Goal: Task Accomplishment & Management: Complete application form

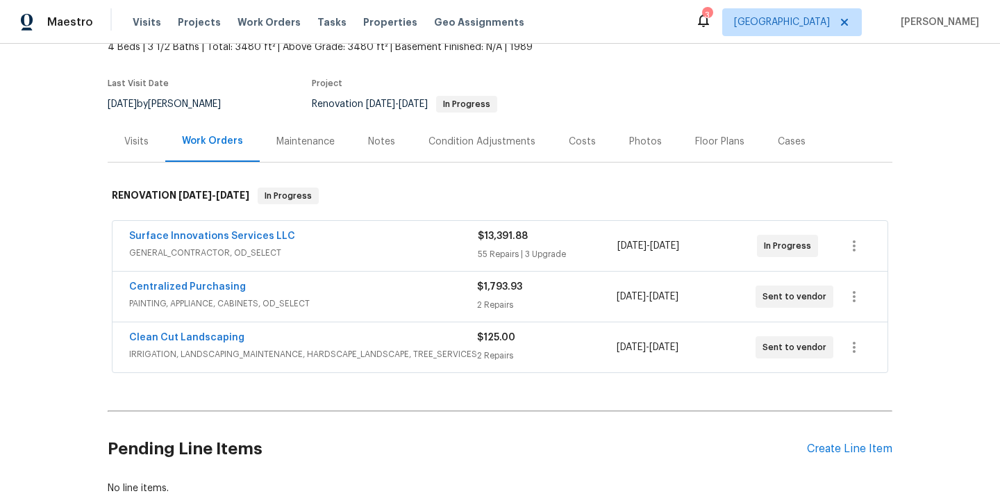
scroll to position [105, 0]
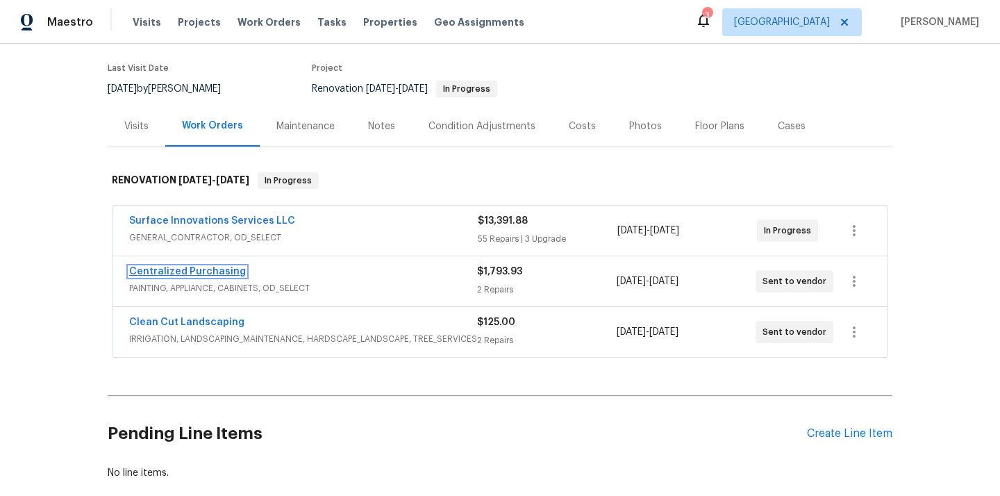
click at [197, 267] on link "Centralized Purchasing" at bounding box center [187, 272] width 117 height 10
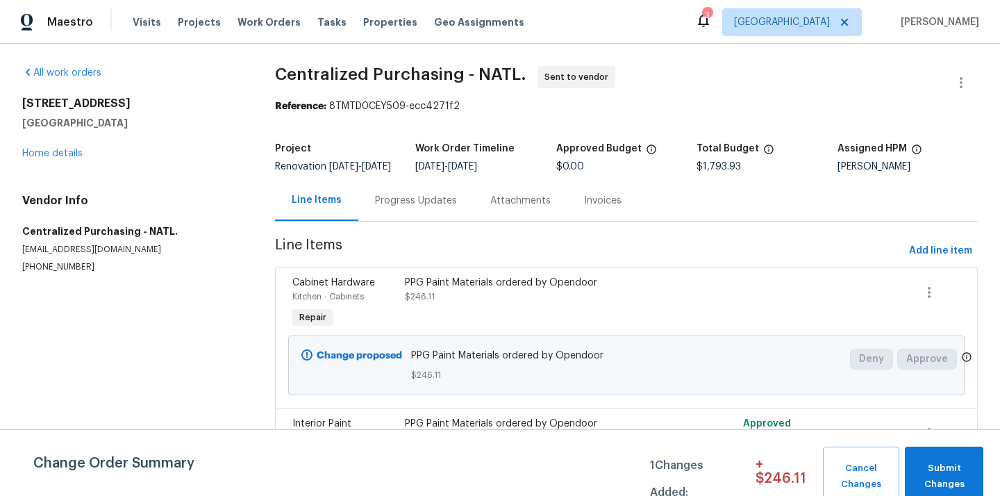
scroll to position [65, 0]
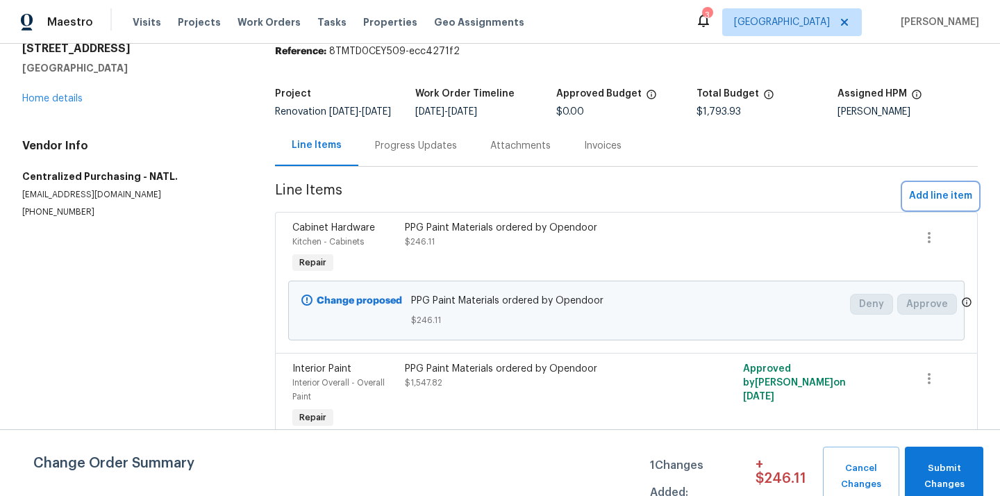
click at [966, 200] on span "Add line item" at bounding box center [940, 195] width 63 height 17
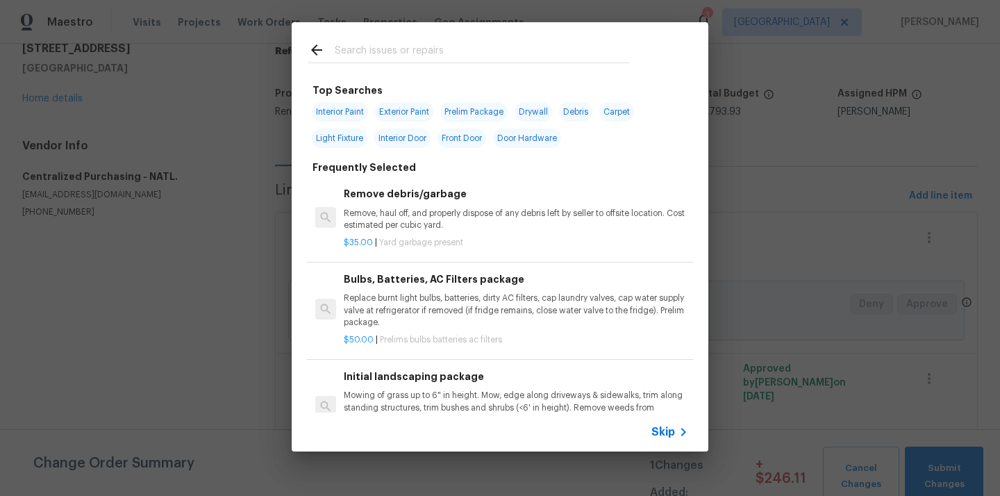
click at [526, 60] on input "text" at bounding box center [482, 52] width 294 height 21
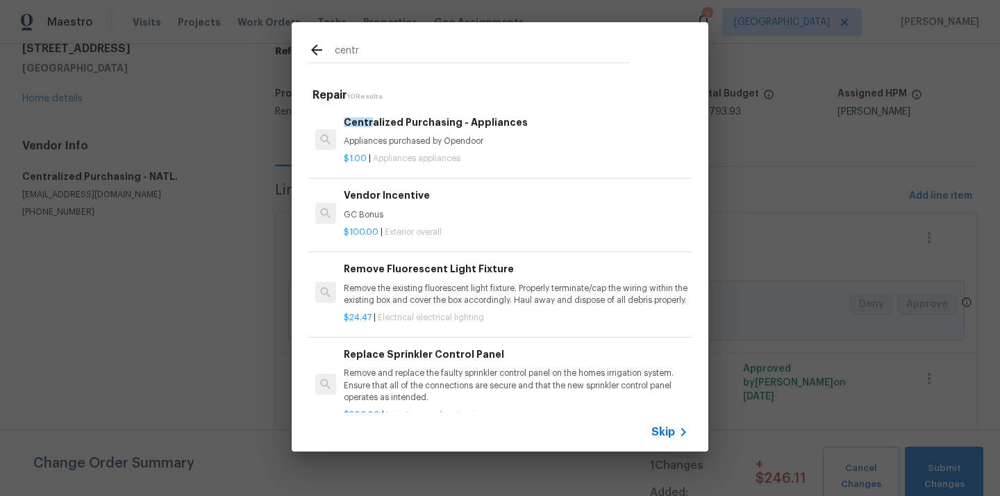
type input "centr"
click at [419, 117] on h6 "Centr alized Purchasing - Appliances" at bounding box center [516, 122] width 344 height 15
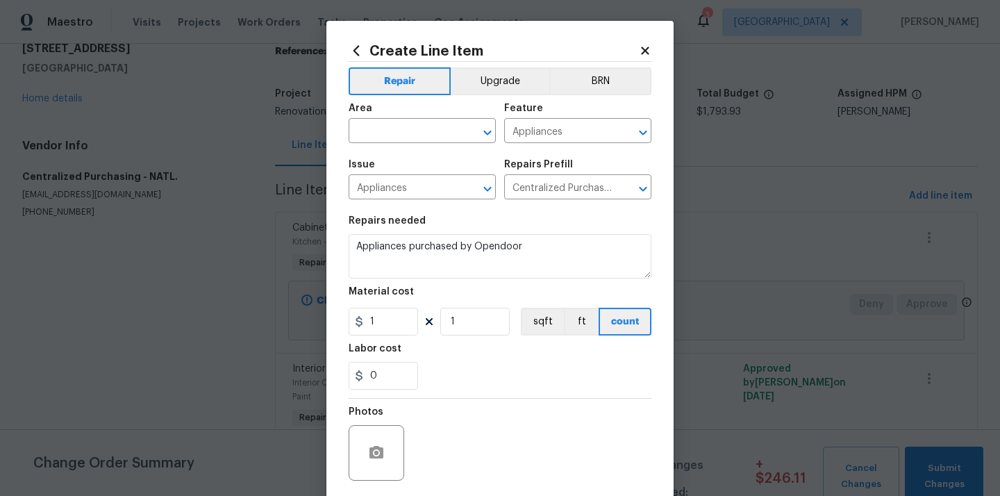
click at [370, 120] on div "Area" at bounding box center [421, 112] width 147 height 18
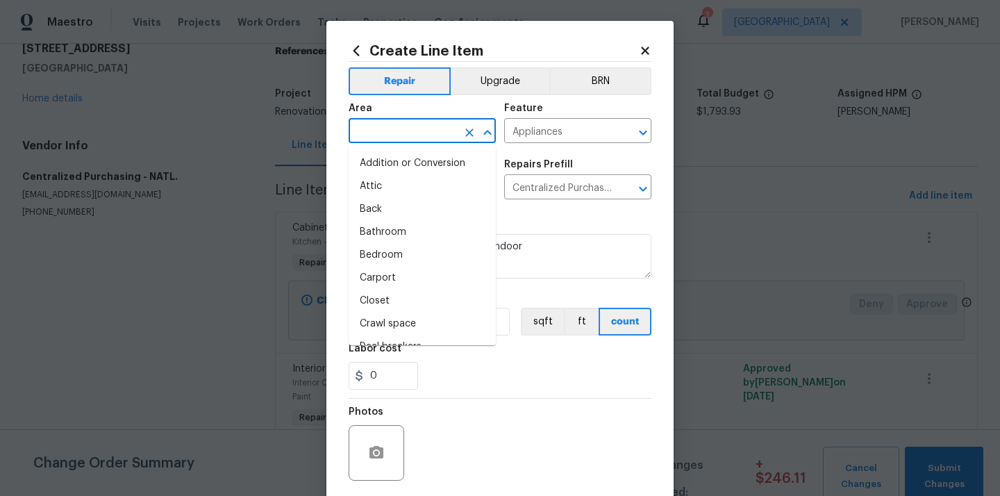
click at [373, 123] on input "text" at bounding box center [402, 132] width 108 height 22
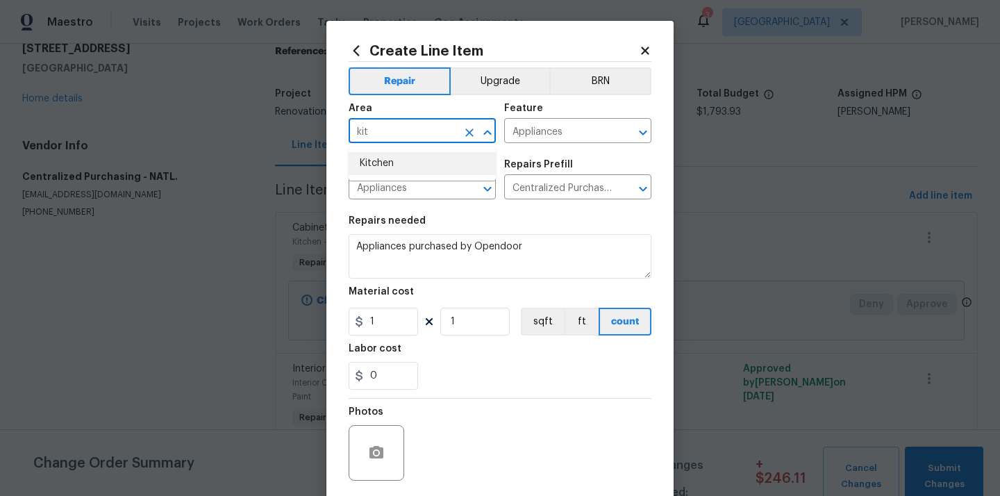
click at [376, 167] on li "Kitchen" at bounding box center [421, 163] width 147 height 23
type input "Kitchen"
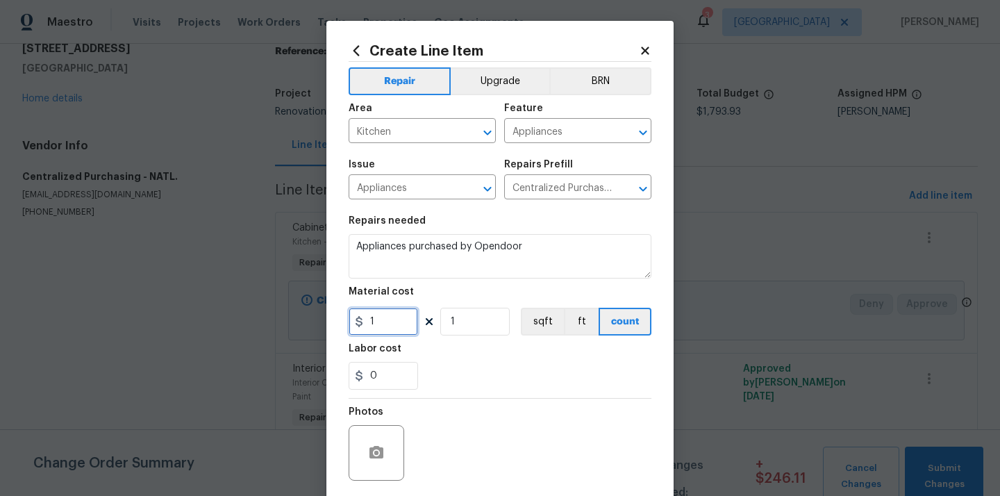
drag, startPoint x: 381, startPoint y: 324, endPoint x: 353, endPoint y: 329, distance: 28.2
click at [367, 324] on input "1" at bounding box center [382, 321] width 69 height 28
paste input "753.64"
type input "1753.64"
click at [470, 381] on div "0" at bounding box center [499, 376] width 303 height 28
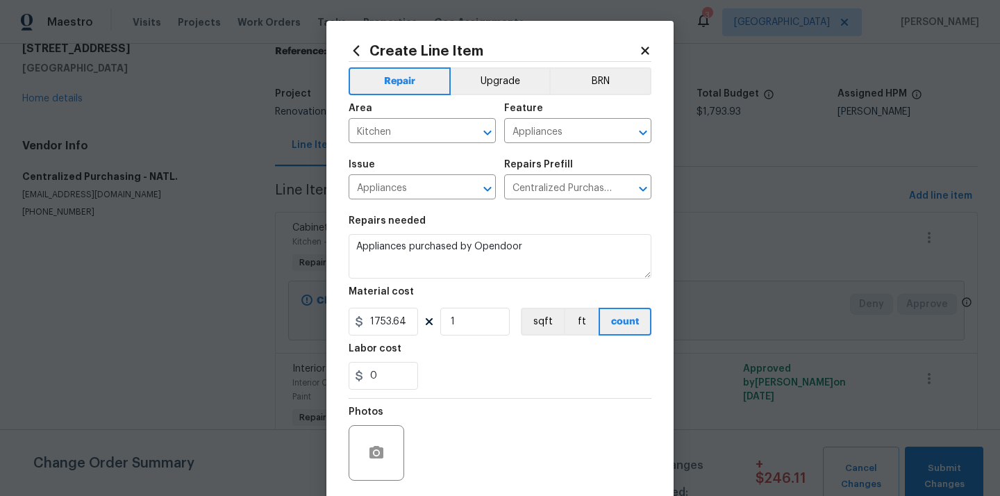
scroll to position [103, 0]
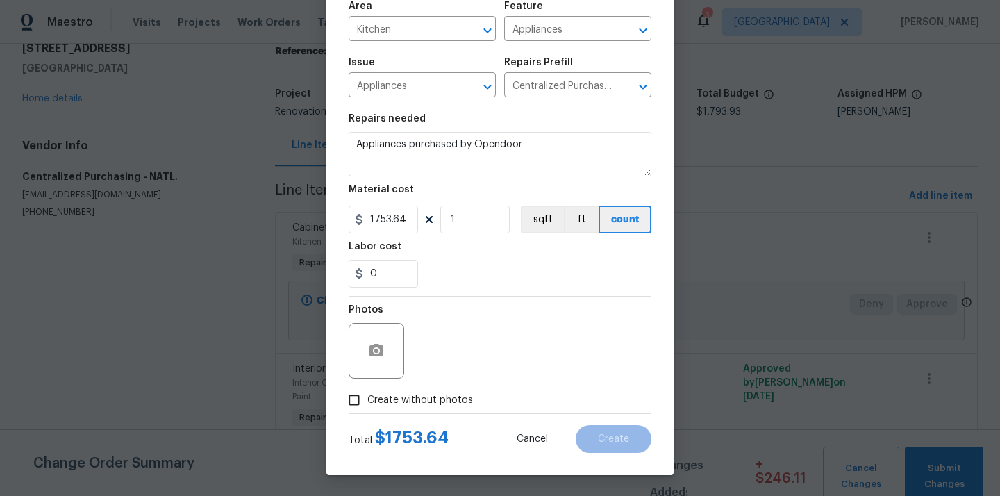
click at [446, 394] on span "Create without photos" at bounding box center [420, 400] width 106 height 15
click at [367, 394] on input "Create without photos" at bounding box center [354, 400] width 26 height 26
checkbox input "true"
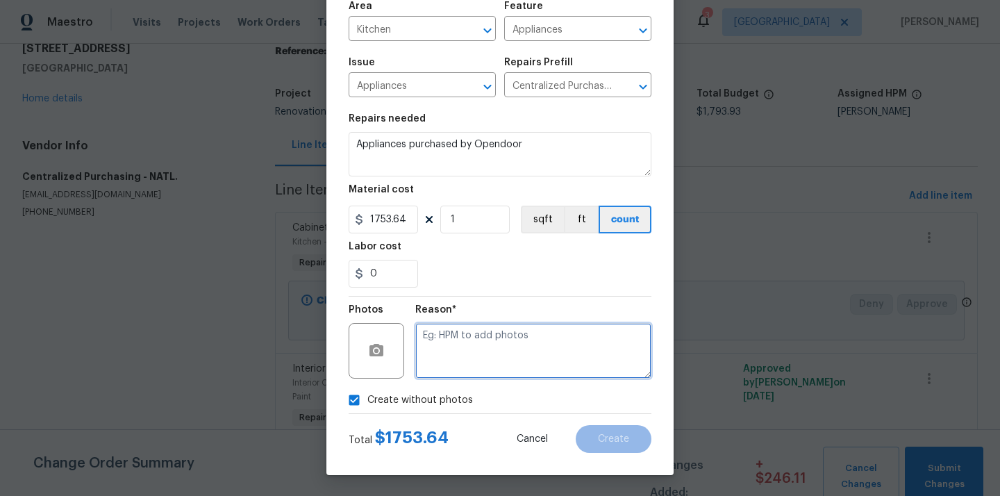
click at [467, 346] on textarea at bounding box center [533, 351] width 236 height 56
type textarea "N/A"
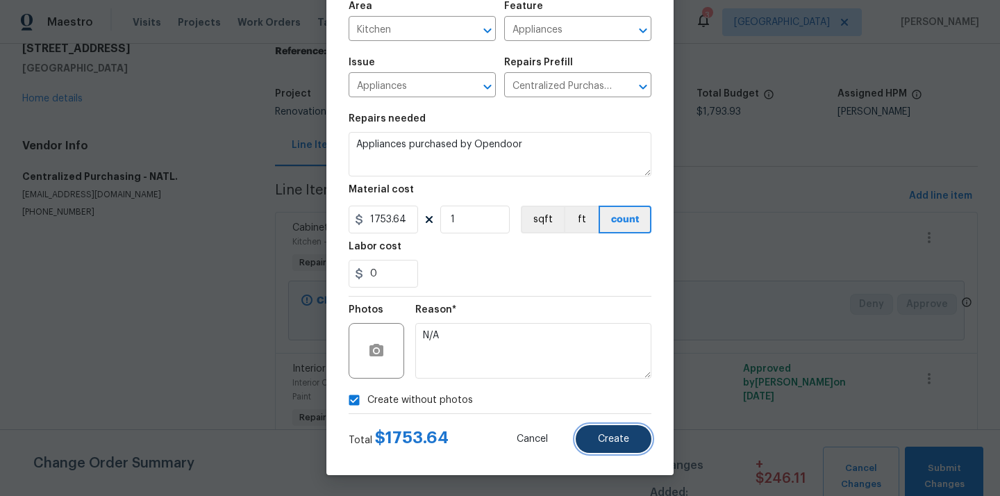
click at [610, 438] on span "Create" at bounding box center [613, 439] width 31 height 10
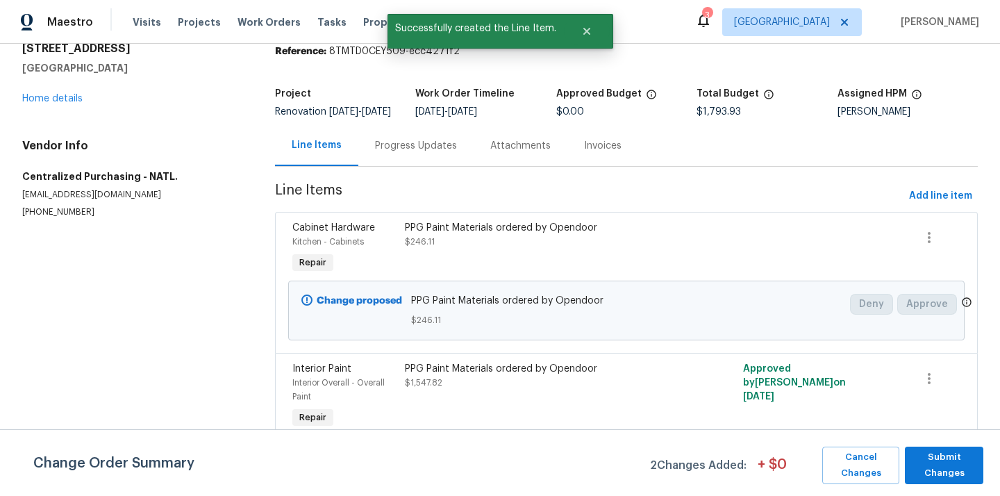
scroll to position [0, 0]
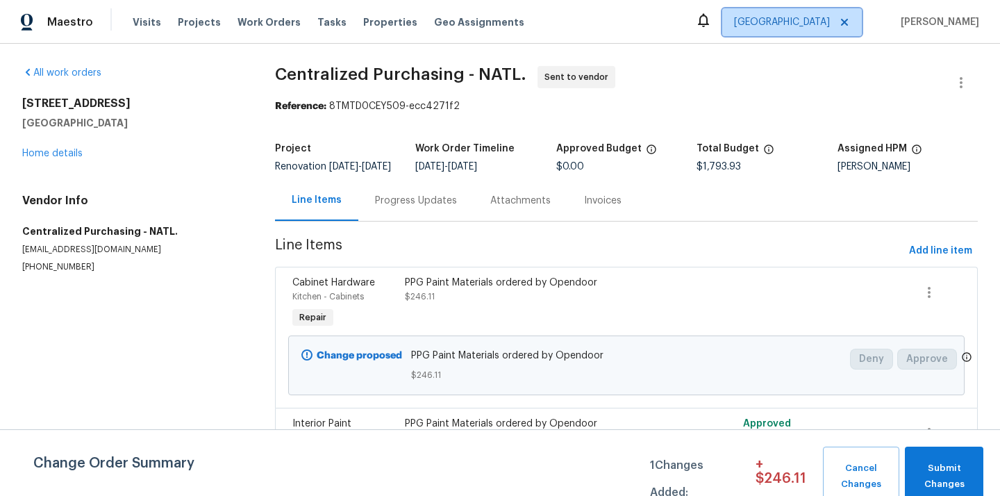
drag, startPoint x: 0, startPoint y: 0, endPoint x: 811, endPoint y: 16, distance: 811.6
click at [811, 16] on span "[GEOGRAPHIC_DATA]" at bounding box center [782, 22] width 96 height 14
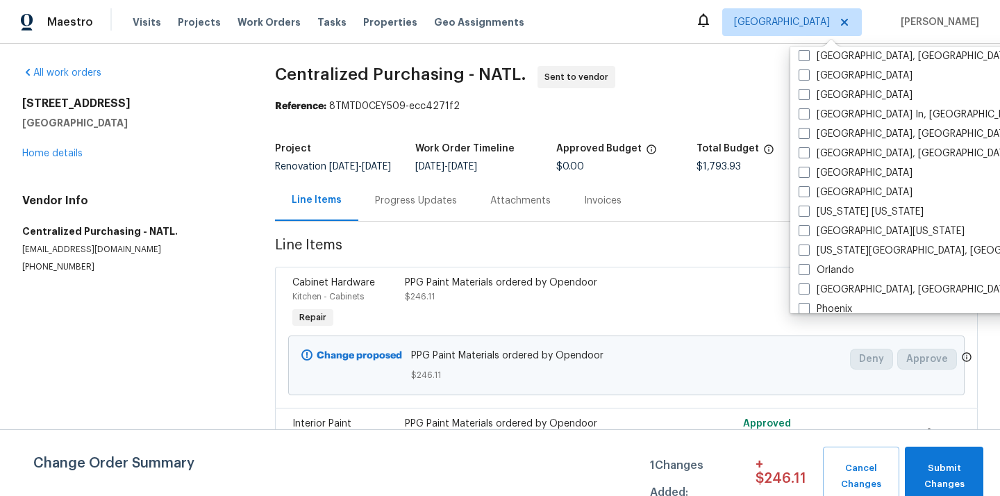
scroll to position [758, 0]
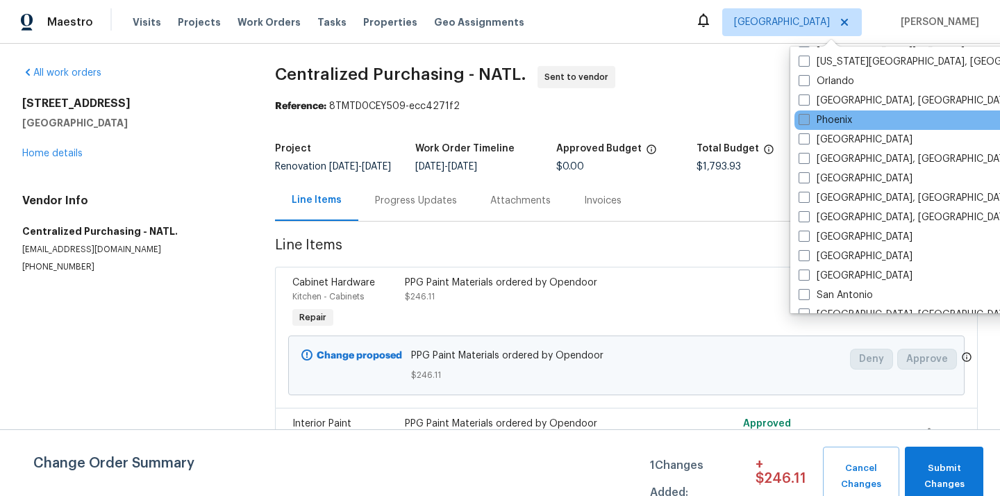
click at [820, 125] on label "Phoenix" at bounding box center [824, 120] width 53 height 14
click at [807, 122] on input "Phoenix" at bounding box center [802, 117] width 9 height 9
checkbox input "true"
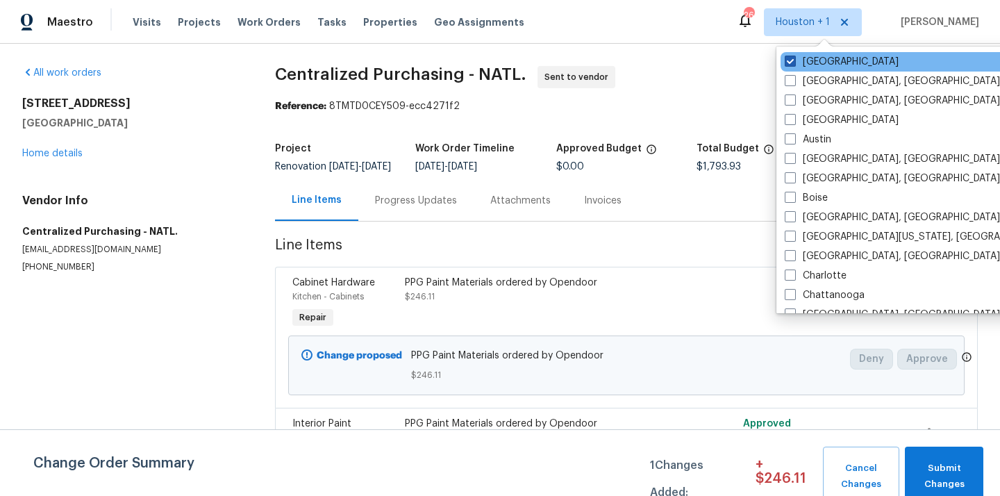
click at [806, 56] on label "[GEOGRAPHIC_DATA]" at bounding box center [841, 62] width 114 height 14
click at [793, 56] on input "[GEOGRAPHIC_DATA]" at bounding box center [788, 59] width 9 height 9
checkbox input "false"
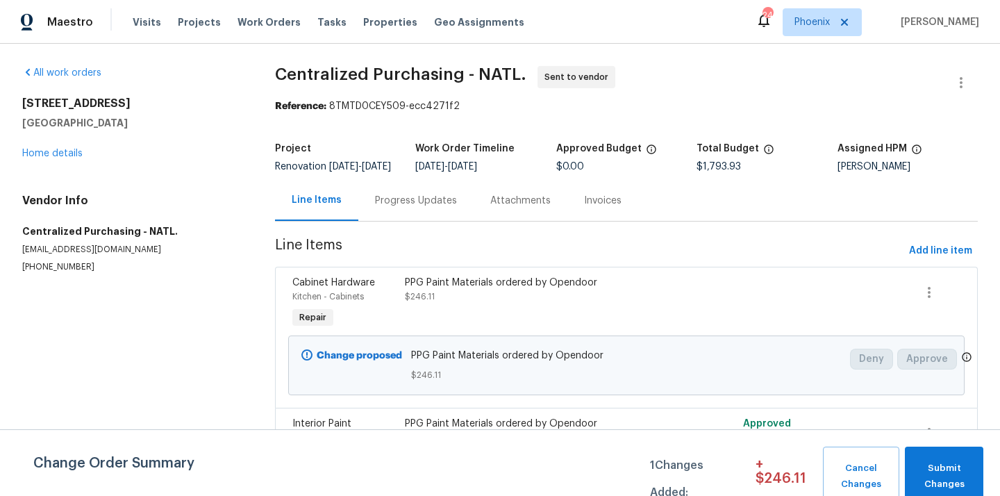
click at [203, 36] on div "Maestro Visits Projects Work Orders Tasks Properties Geo Assignments 24 Phoenix…" at bounding box center [500, 22] width 1000 height 44
click at [196, 27] on span "Projects" at bounding box center [199, 22] width 43 height 14
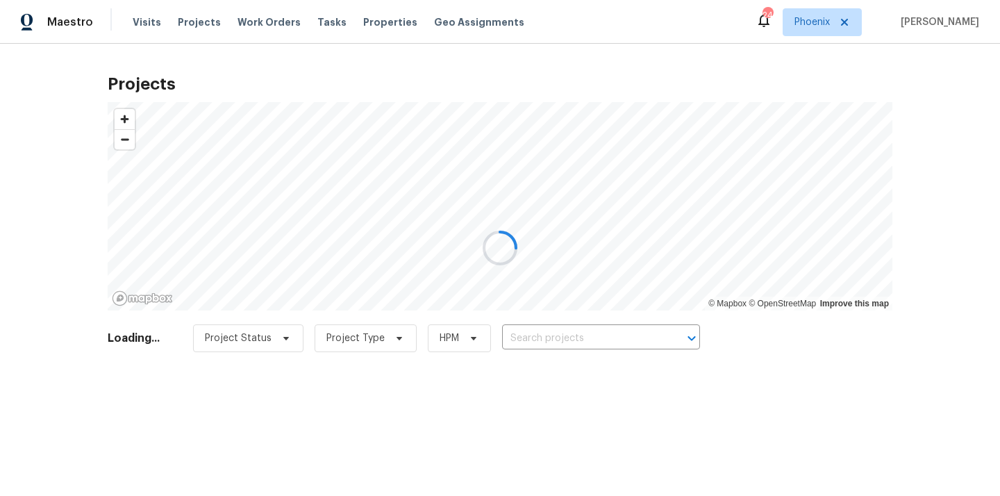
click at [625, 341] on div at bounding box center [500, 248] width 1000 height 496
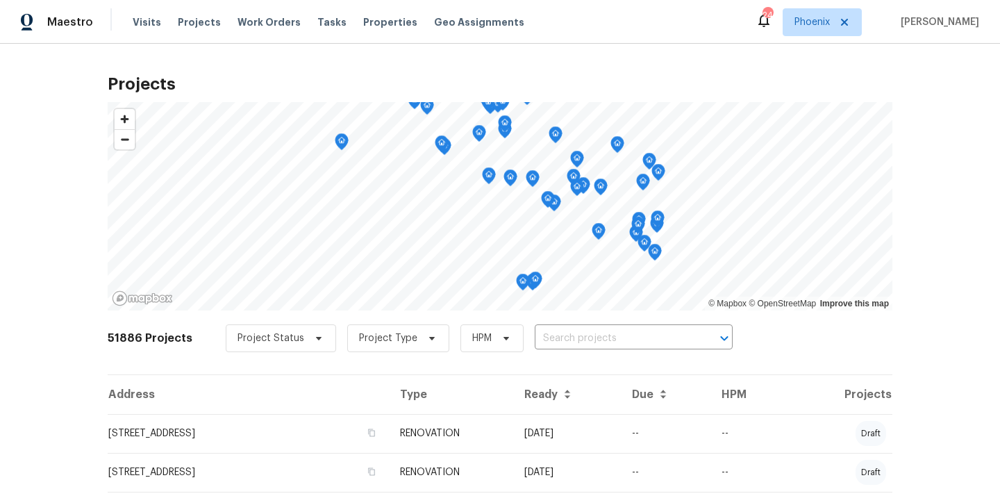
click at [625, 341] on input "text" at bounding box center [613, 339] width 159 height 22
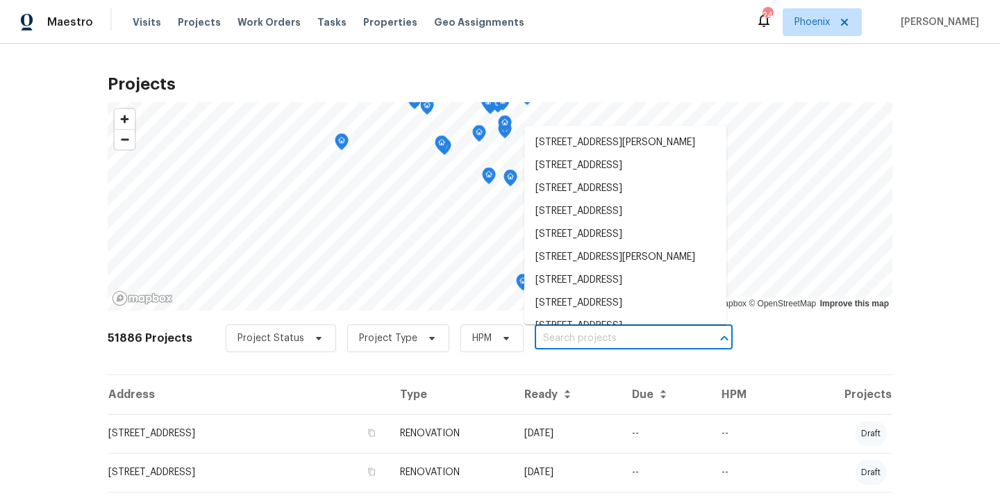
paste input "1601 N Saba St Unit 271, Chandler, AZ 85225"
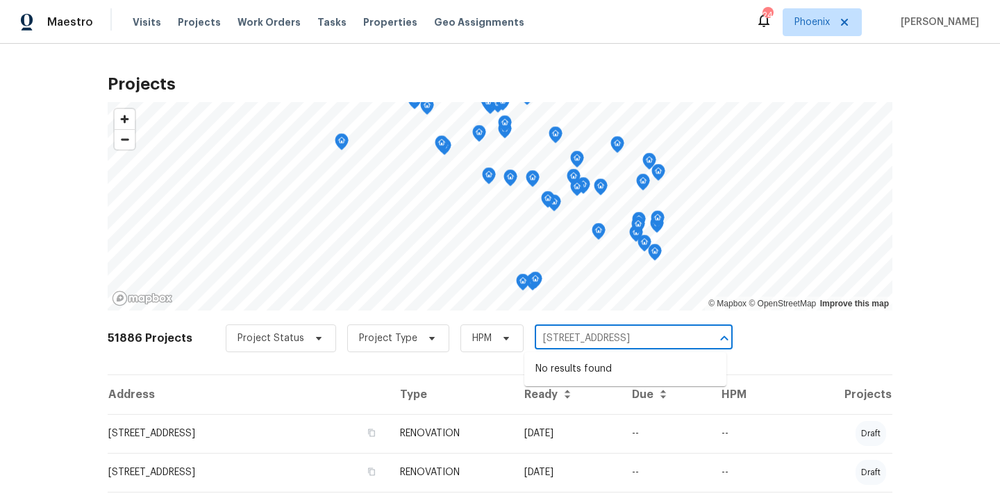
drag, startPoint x: 556, startPoint y: 333, endPoint x: 690, endPoint y: 340, distance: 134.1
click at [690, 340] on div "1601 N Saba St Unit 271, Chandler, AZ 85225 ​" at bounding box center [633, 339] width 198 height 22
type input "1601 N Saba St"
click at [650, 403] on li "1601 N Saba St Unit 271, Chandler, AZ 85225" at bounding box center [625, 391] width 202 height 23
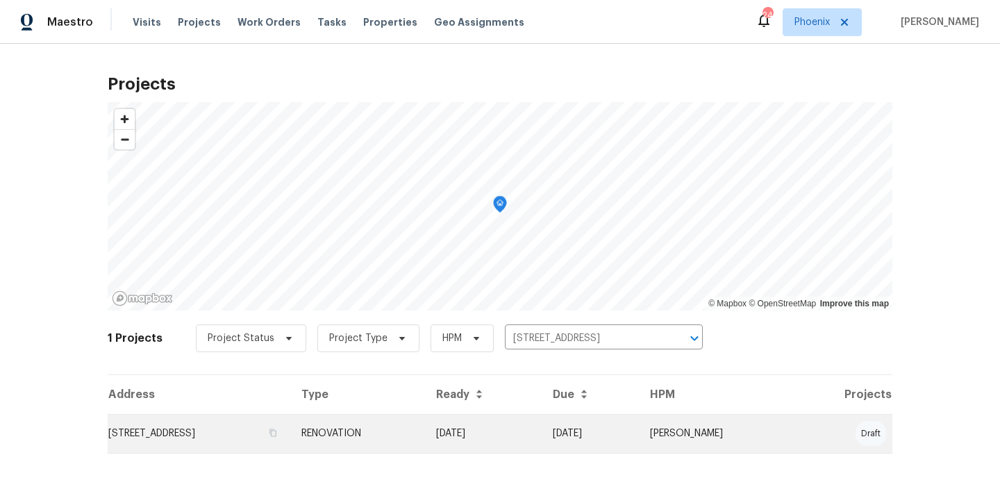
click at [256, 428] on td "1601 N Saba St Unit 271, Chandler, AZ 85225" at bounding box center [199, 433] width 183 height 39
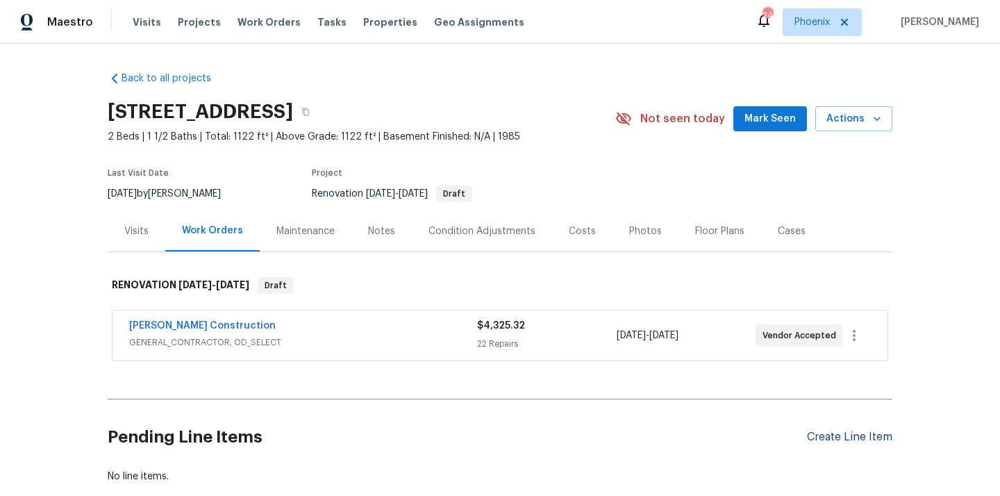
click at [813, 441] on div "Create Line Item" at bounding box center [849, 436] width 85 height 13
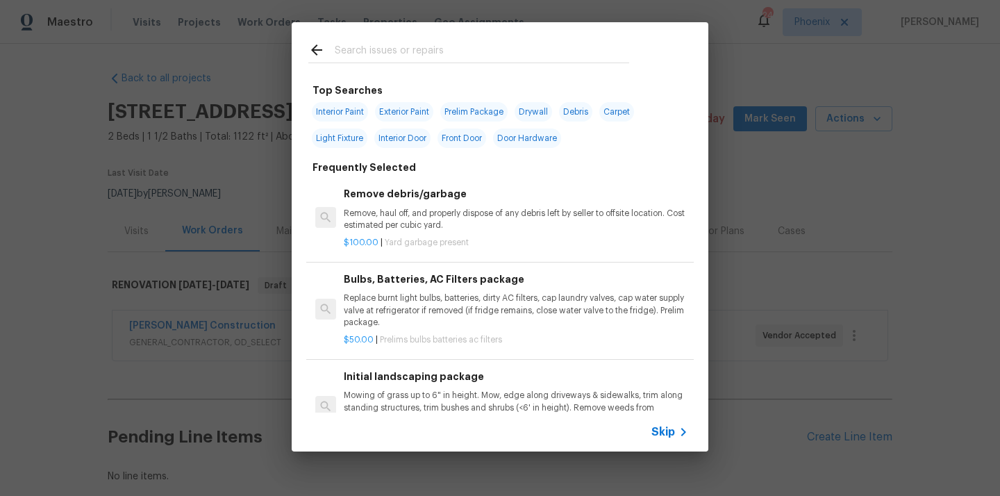
click at [552, 58] on input "text" at bounding box center [482, 52] width 294 height 21
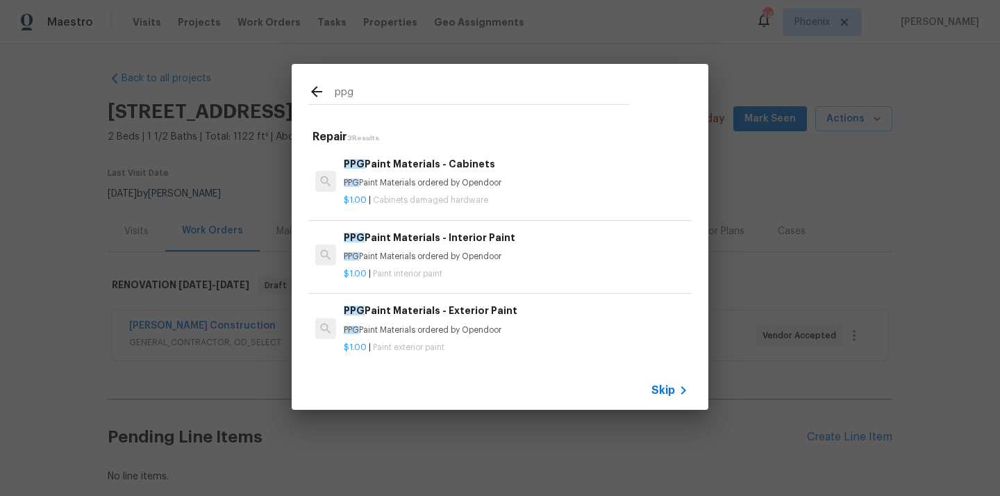
type input "ppg"
click at [430, 251] on p "PPG Paint Materials ordered by Opendoor" at bounding box center [516, 257] width 344 height 12
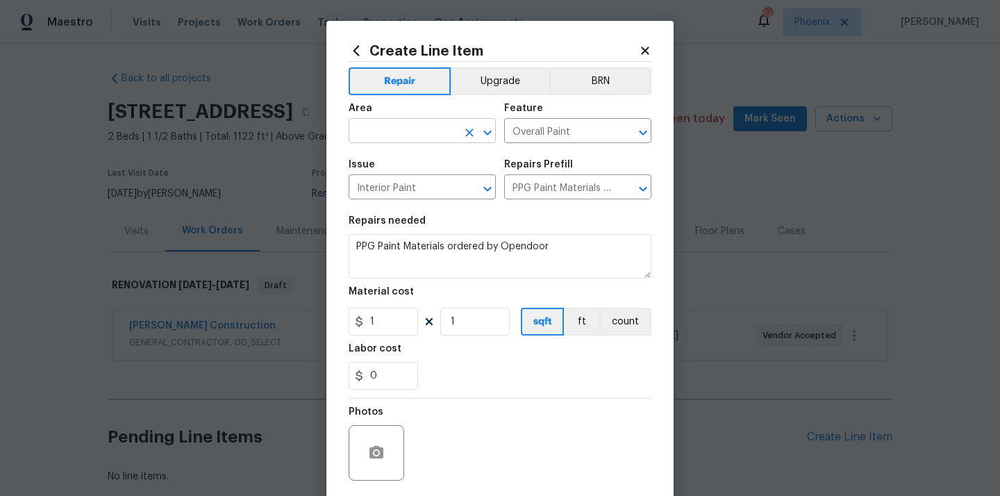
click at [428, 121] on input "text" at bounding box center [402, 132] width 108 height 22
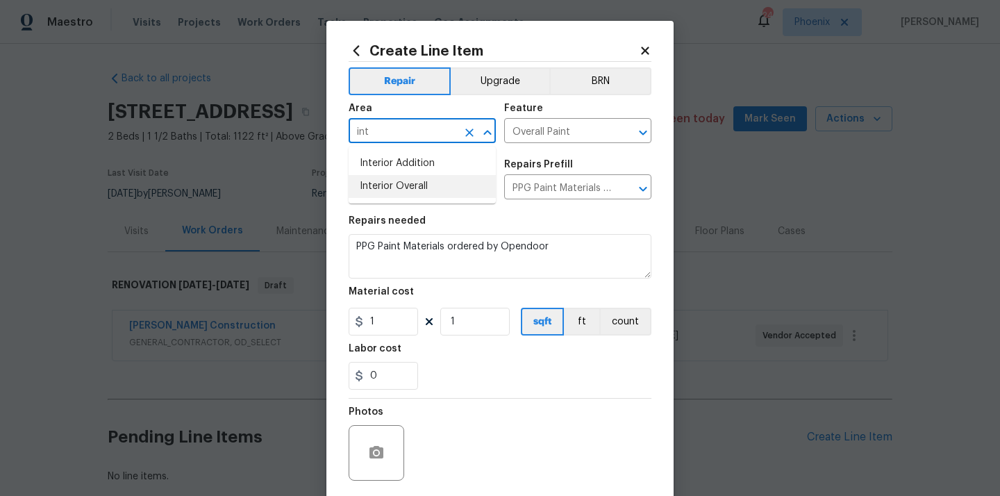
click at [421, 189] on li "Interior Overall" at bounding box center [421, 186] width 147 height 23
type input "Interior Overall"
drag, startPoint x: 363, startPoint y: 322, endPoint x: 330, endPoint y: 322, distance: 32.6
click at [332, 322] on div "Create Line Item Repair Upgrade BRN Area Interior Overall ​ Feature Overall Pai…" at bounding box center [499, 299] width 347 height 556
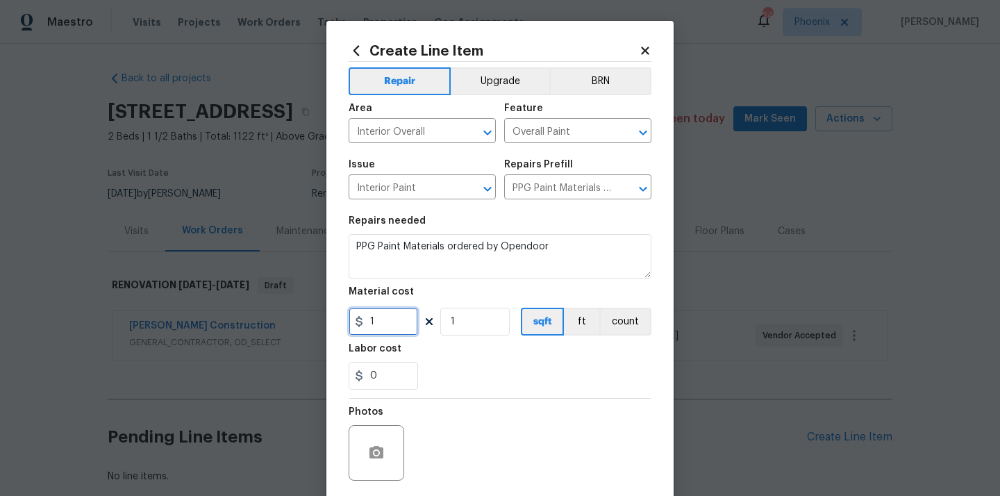
paste input "347.09"
type input "347.09"
click at [453, 359] on div "Labor cost" at bounding box center [499, 353] width 303 height 18
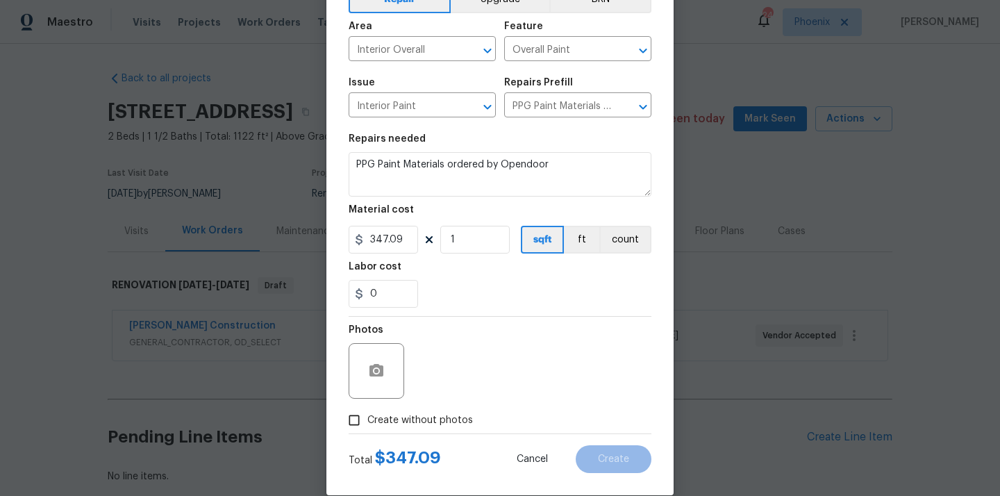
scroll to position [103, 0]
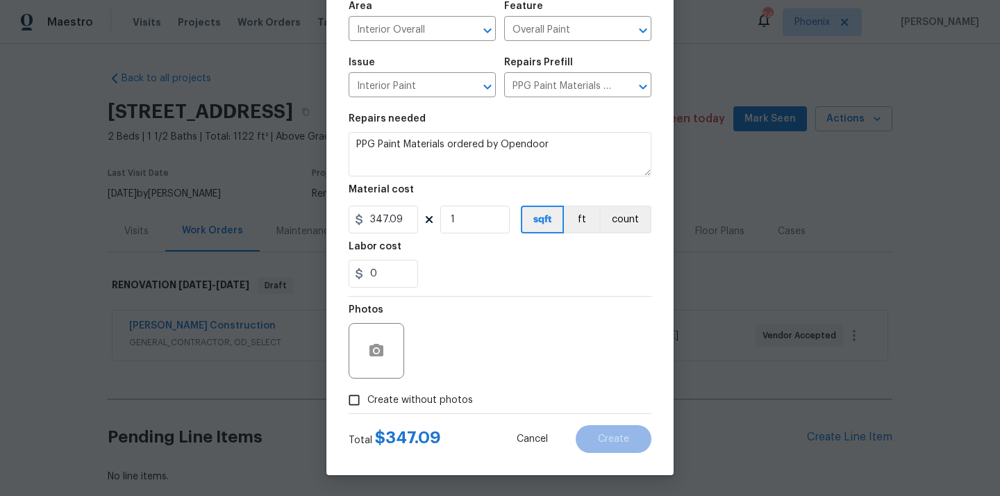
click at [425, 389] on label "Create without photos" at bounding box center [407, 400] width 132 height 26
click at [367, 389] on input "Create without photos" at bounding box center [354, 400] width 26 height 26
checkbox input "true"
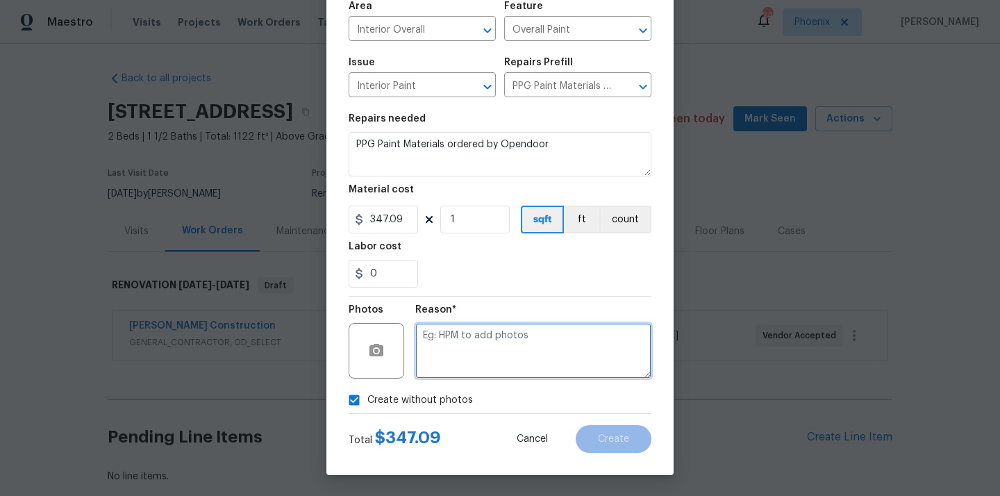
click at [457, 327] on textarea at bounding box center [533, 351] width 236 height 56
type textarea "N/A"
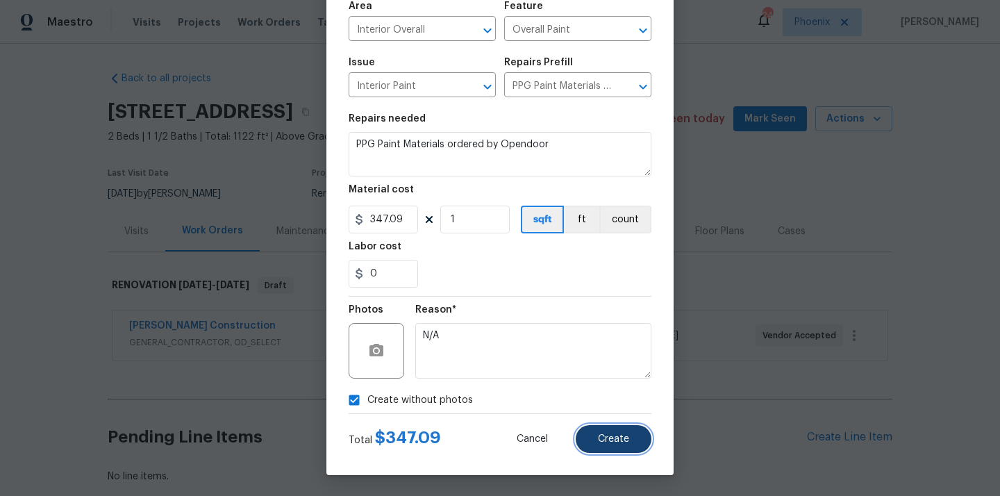
click at [612, 445] on button "Create" at bounding box center [613, 439] width 76 height 28
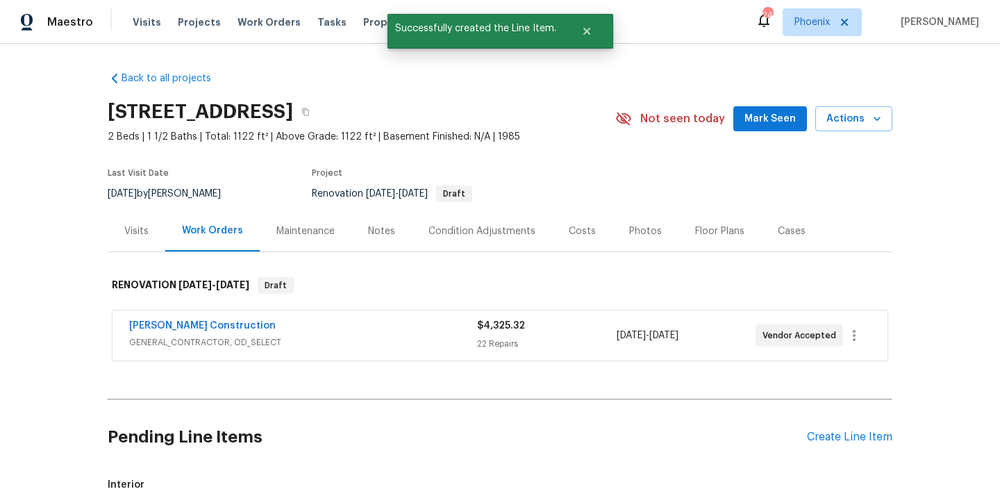
scroll to position [240, 0]
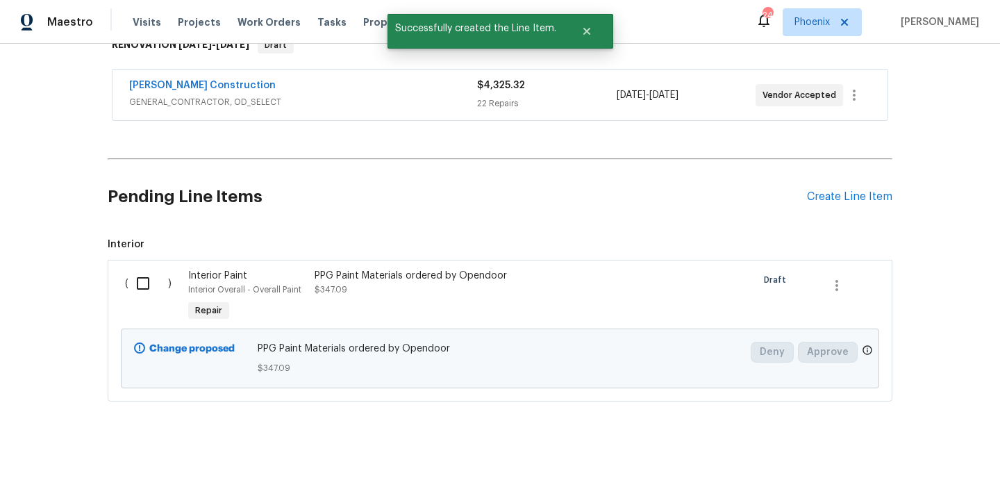
click at [150, 285] on input "checkbox" at bounding box center [148, 283] width 40 height 29
checkbox input "true"
click at [904, 462] on span "Create Work Order" at bounding box center [920, 461] width 92 height 17
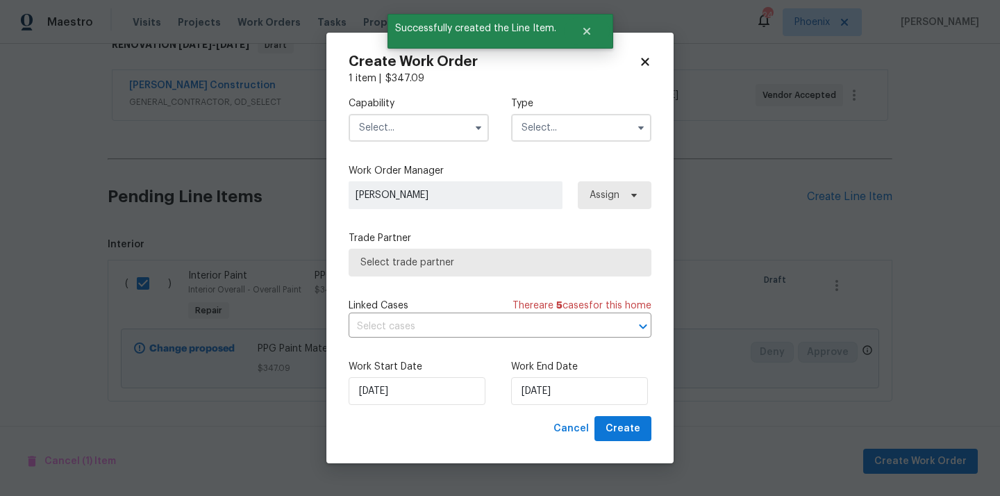
click at [438, 119] on input "text" at bounding box center [418, 128] width 140 height 28
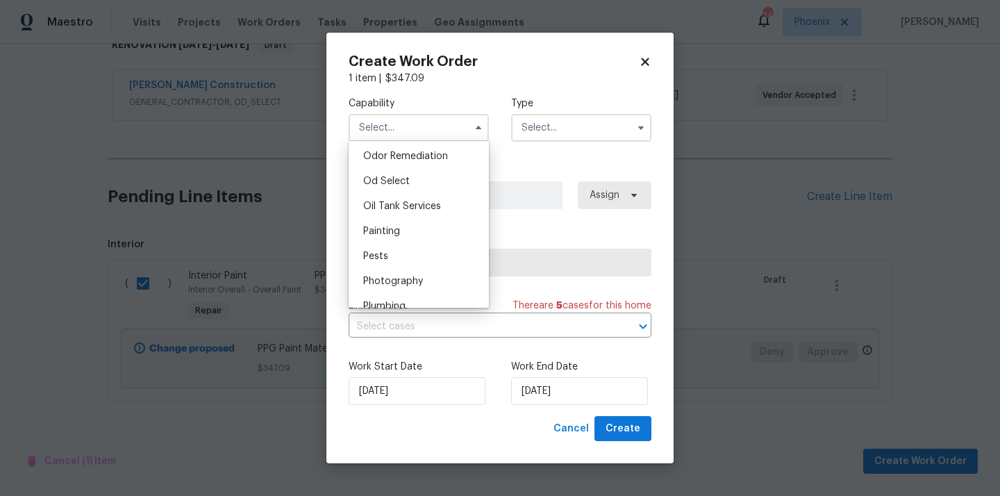
scroll to position [1082, 0]
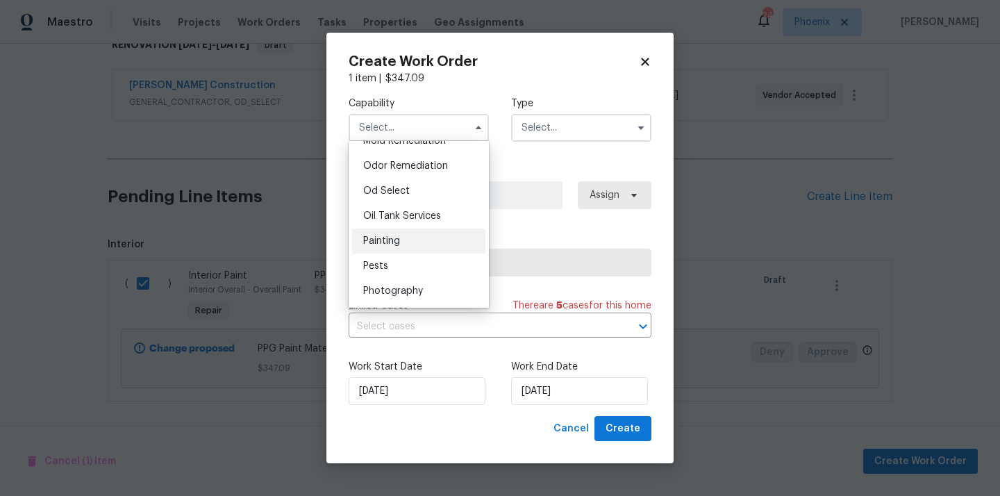
click at [427, 234] on div "Painting" at bounding box center [418, 240] width 133 height 25
type input "Painting"
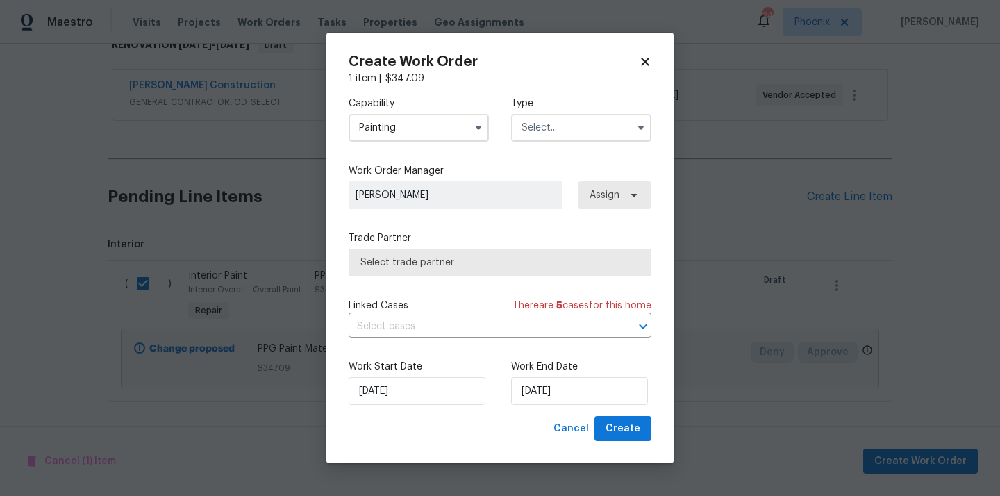
click at [548, 140] on input "text" at bounding box center [581, 128] width 140 height 28
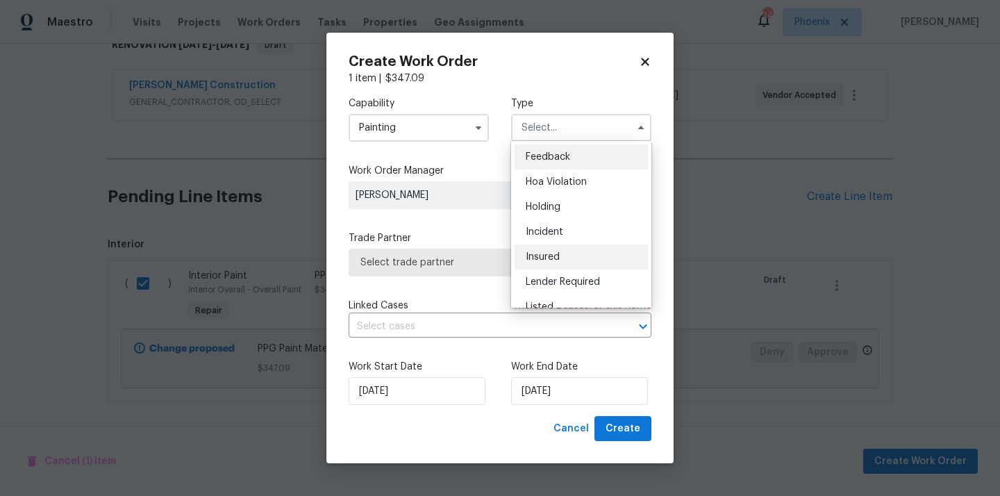
scroll to position [315, 0]
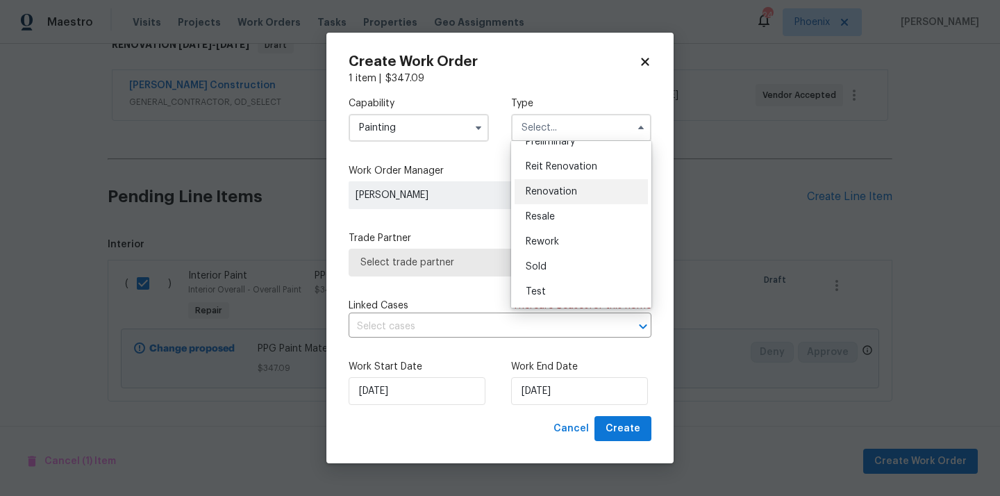
click at [554, 192] on span "Renovation" at bounding box center [550, 192] width 51 height 10
type input "Renovation"
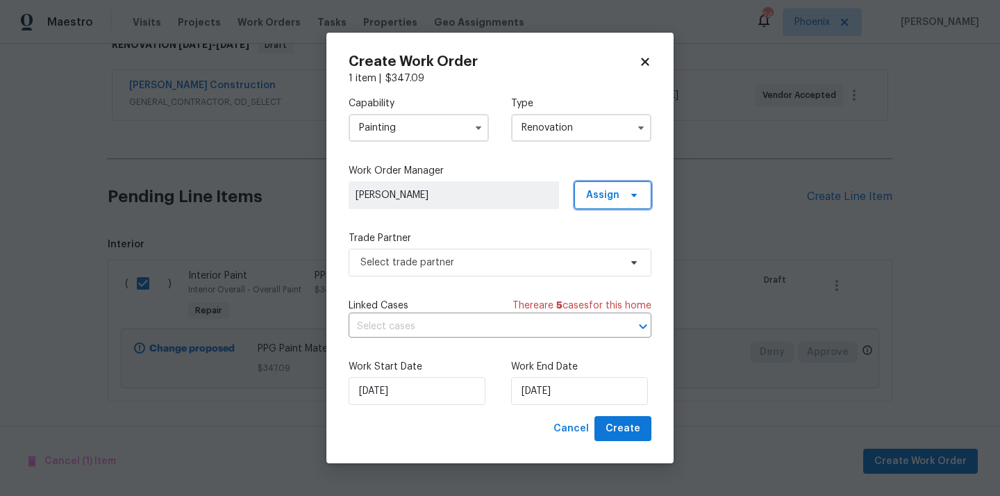
click at [597, 184] on span "Assign" at bounding box center [612, 195] width 77 height 28
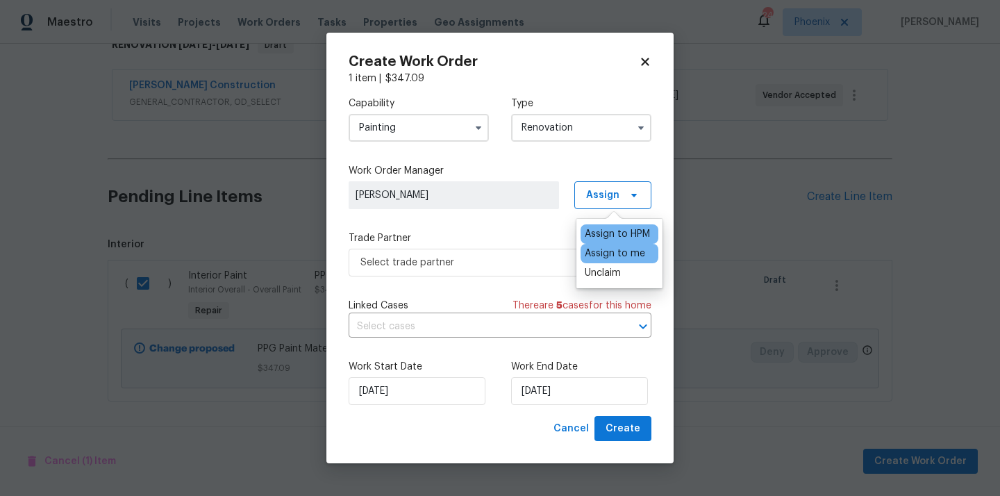
click at [598, 253] on div "Assign to me" at bounding box center [614, 253] width 60 height 14
click at [506, 241] on label "Trade Partner" at bounding box center [499, 238] width 303 height 14
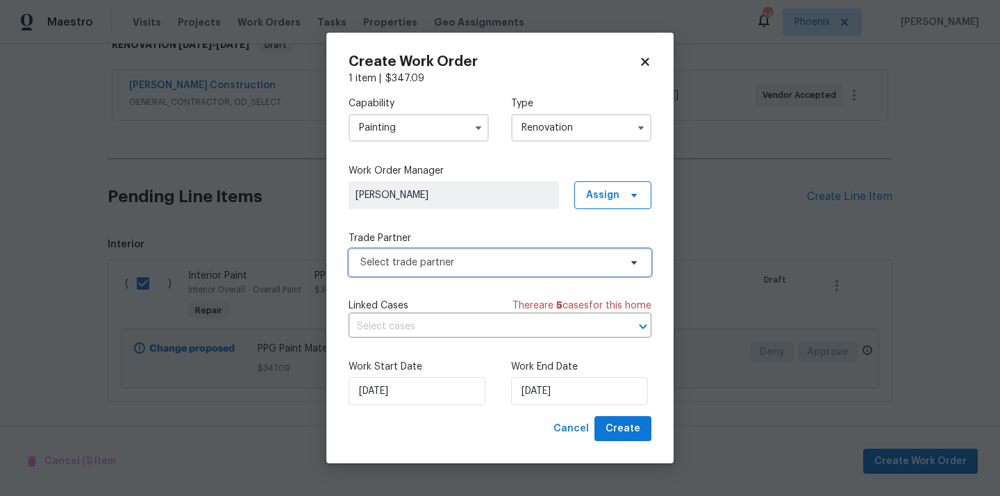
click at [497, 260] on span "Select trade partner" at bounding box center [489, 262] width 259 height 14
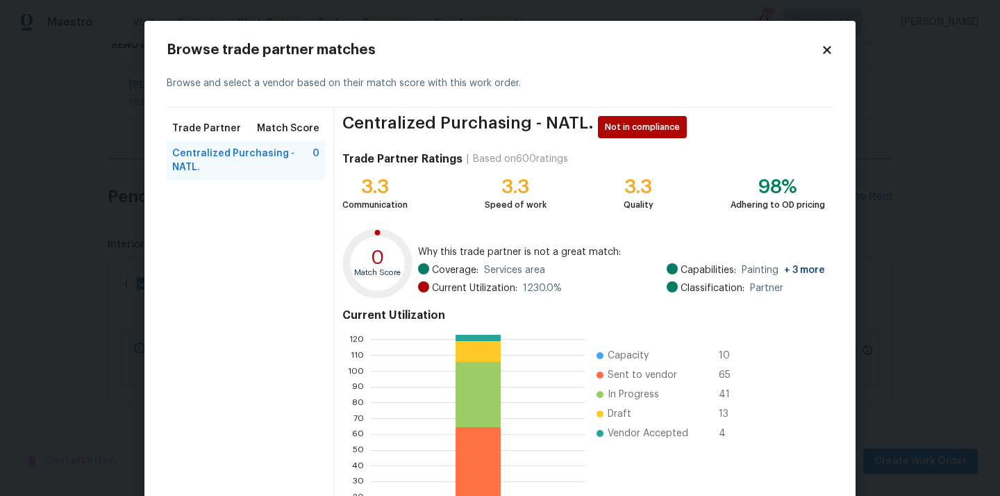
scroll to position [117, 0]
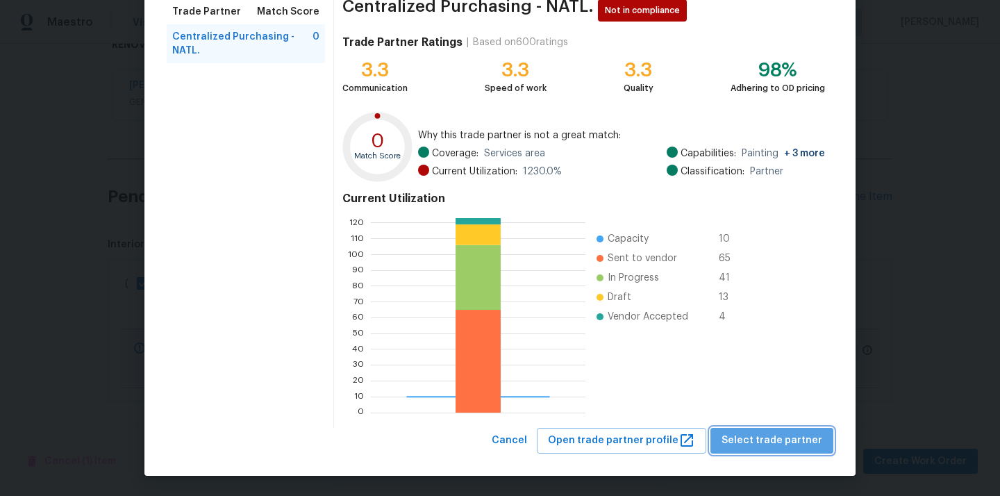
click at [787, 445] on span "Select trade partner" at bounding box center [771, 440] width 101 height 17
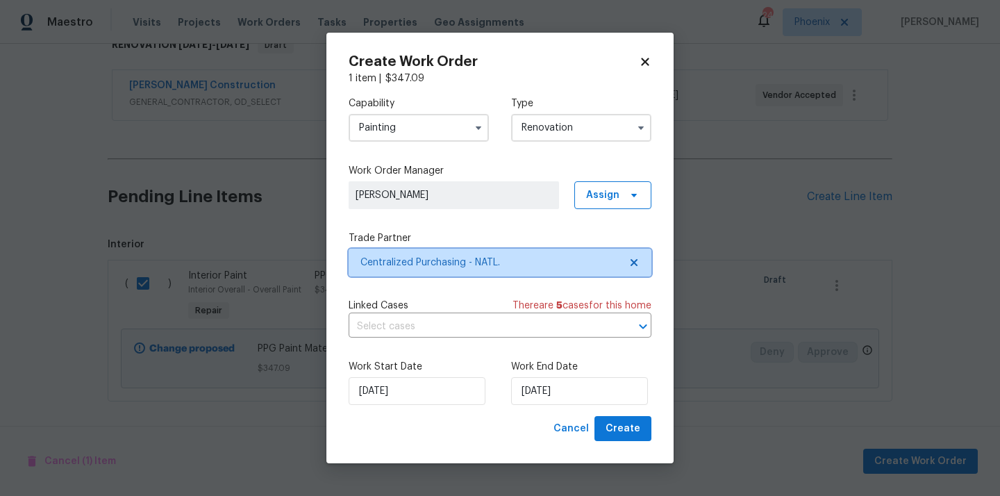
scroll to position [0, 0]
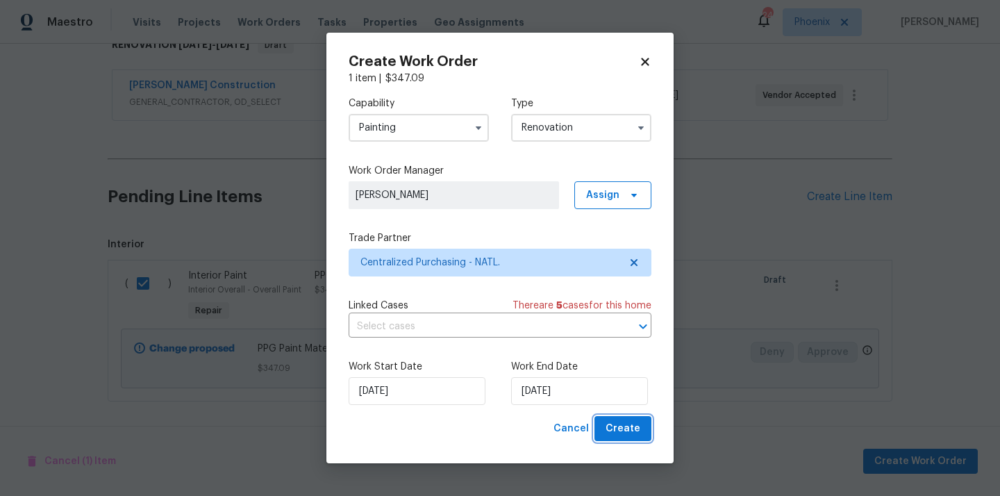
click at [631, 428] on span "Create" at bounding box center [622, 428] width 35 height 17
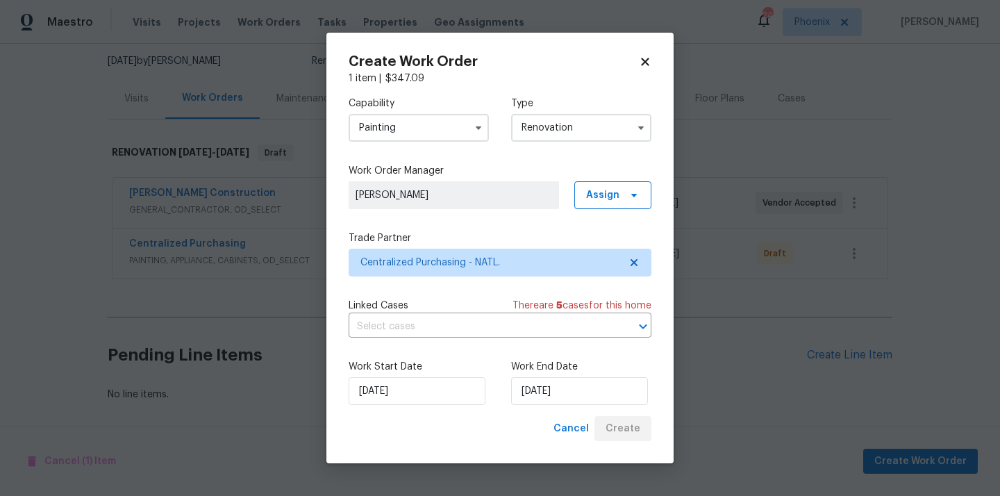
scroll to position [133, 0]
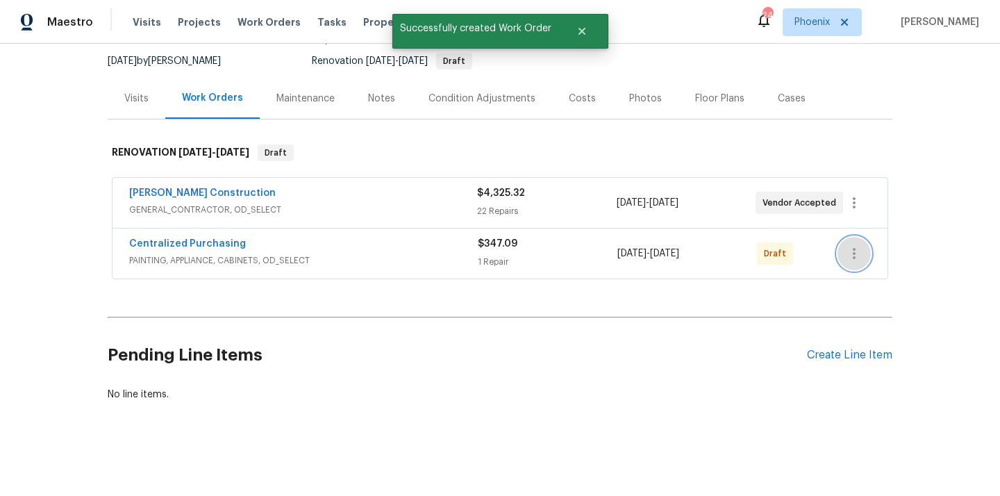
click at [845, 247] on icon "button" at bounding box center [853, 253] width 17 height 17
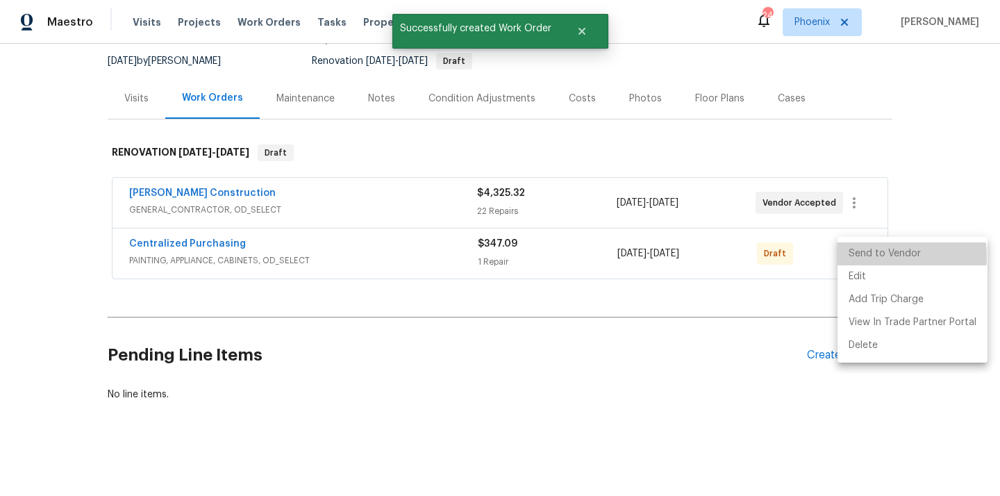
click at [856, 256] on li "Send to Vendor" at bounding box center [912, 253] width 150 height 23
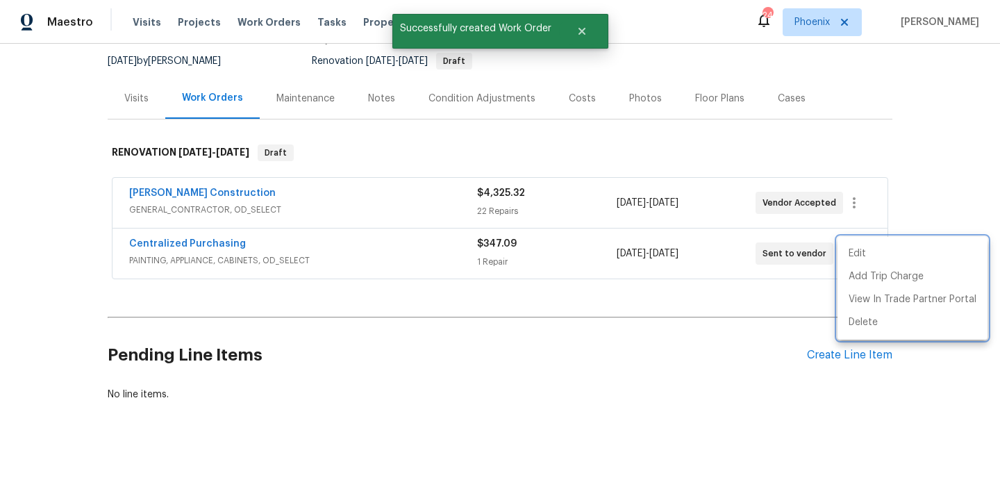
click at [413, 264] on div at bounding box center [500, 248] width 1000 height 496
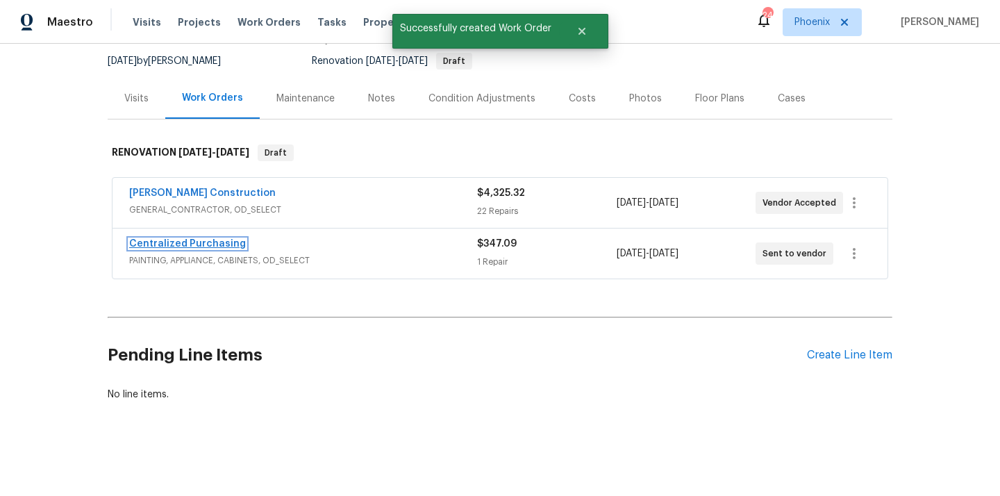
click at [225, 242] on link "Centralized Purchasing" at bounding box center [187, 244] width 117 height 10
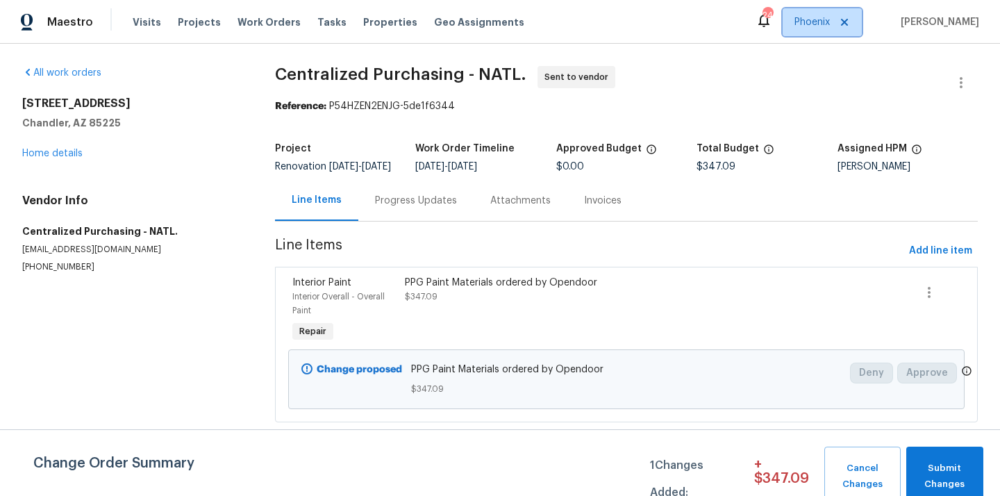
click at [808, 25] on span "Phoenix" at bounding box center [811, 22] width 35 height 14
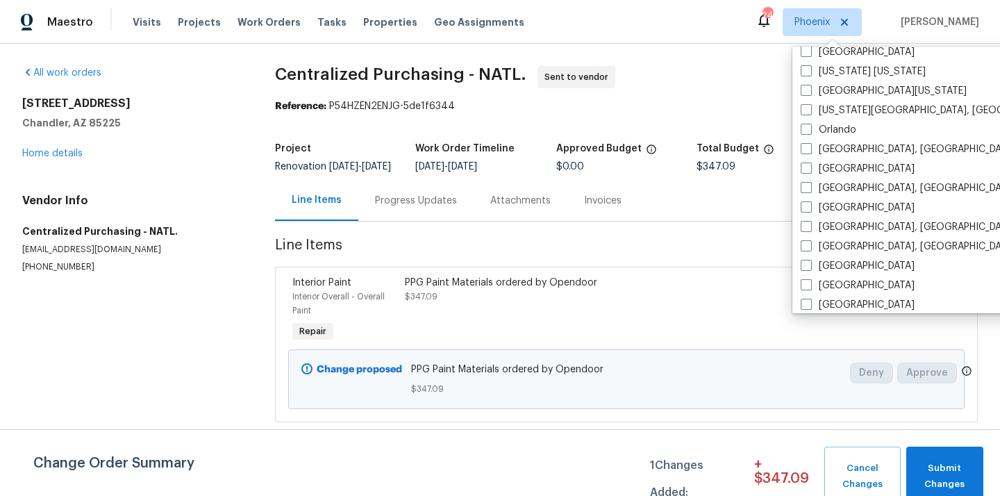
scroll to position [731, 0]
click at [816, 269] on label "Riverside" at bounding box center [857, 264] width 114 height 14
click at [809, 266] on input "Riverside" at bounding box center [804, 261] width 9 height 9
checkbox input "true"
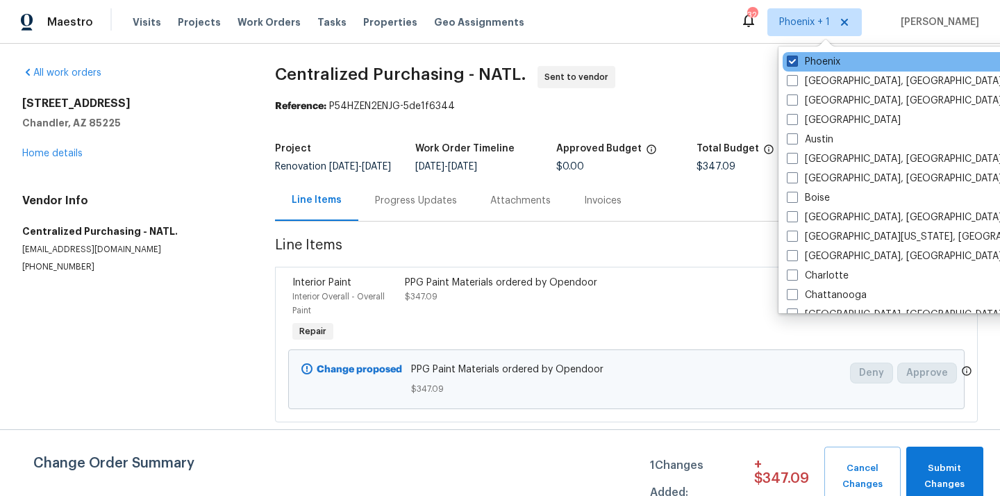
click at [817, 62] on label "Phoenix" at bounding box center [812, 62] width 53 height 14
click at [795, 62] on input "Phoenix" at bounding box center [790, 59] width 9 height 9
checkbox input "false"
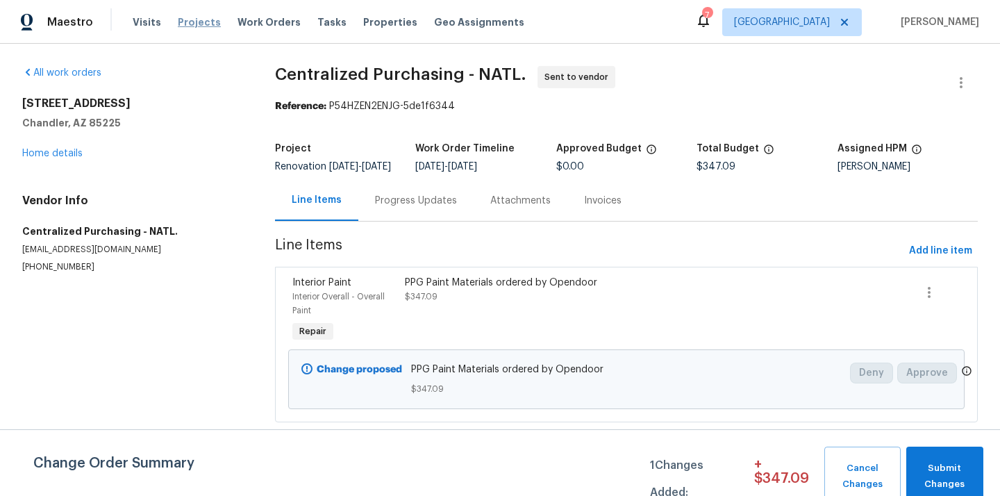
click at [203, 22] on span "Projects" at bounding box center [199, 22] width 43 height 14
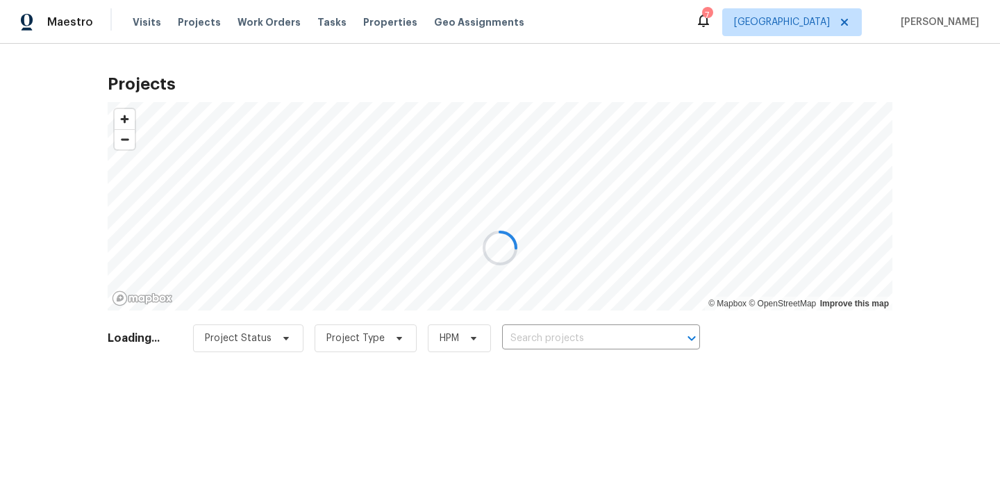
click at [570, 348] on div at bounding box center [500, 248] width 1000 height 496
click at [611, 344] on div at bounding box center [500, 248] width 1000 height 496
click at [615, 332] on div at bounding box center [500, 248] width 1000 height 496
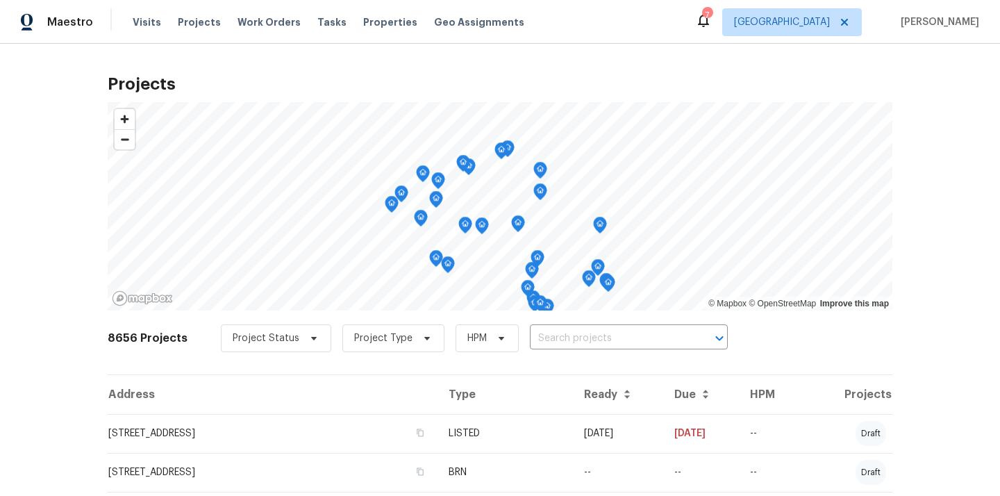
click at [615, 332] on input "text" at bounding box center [609, 339] width 159 height 22
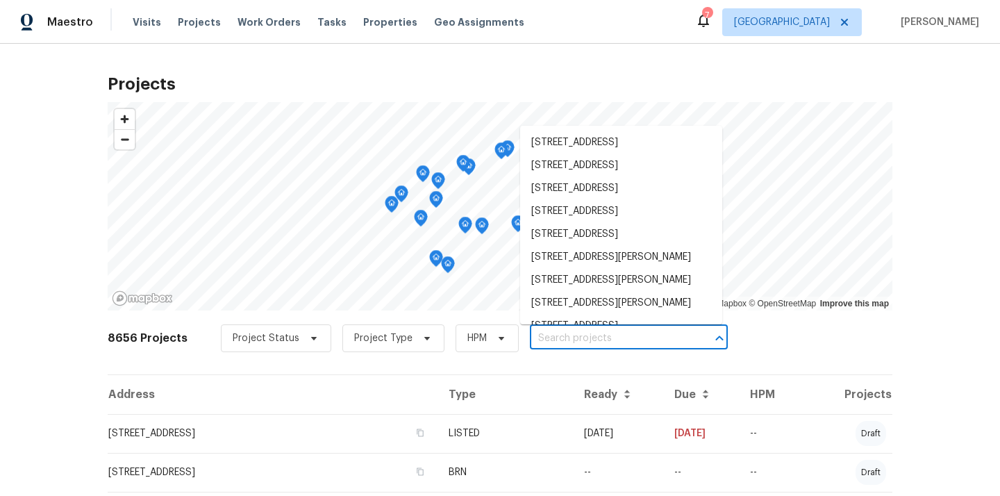
paste input "11737 Poppy Rd, Adelanto, CA 92301"
type input "11737 Poppy Rd, Adelanto, CA 92301"
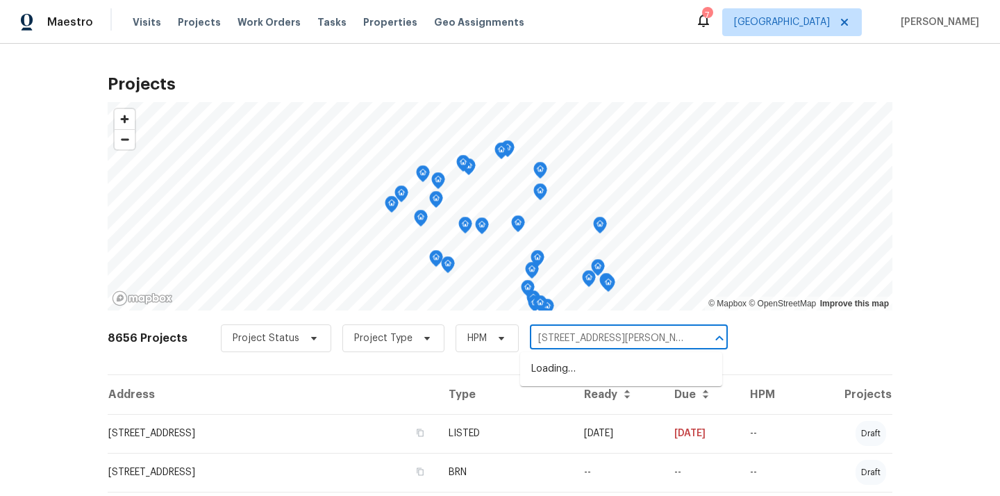
scroll to position [0, 10]
click at [582, 371] on li "11737 Poppy Rd, Adelanto, CA 92301" at bounding box center [621, 368] width 202 height 23
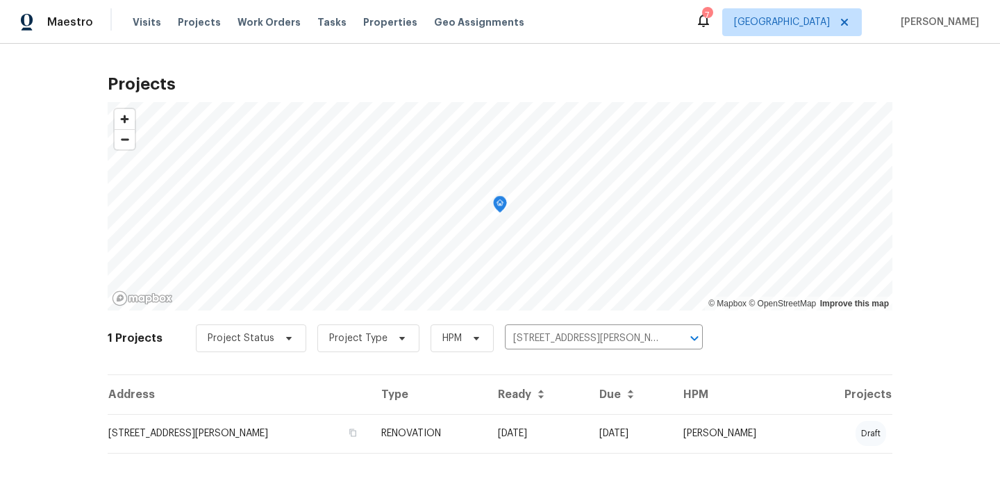
click at [287, 427] on td "11737 Poppy Rd, Adelanto, CA 92301" at bounding box center [239, 433] width 262 height 39
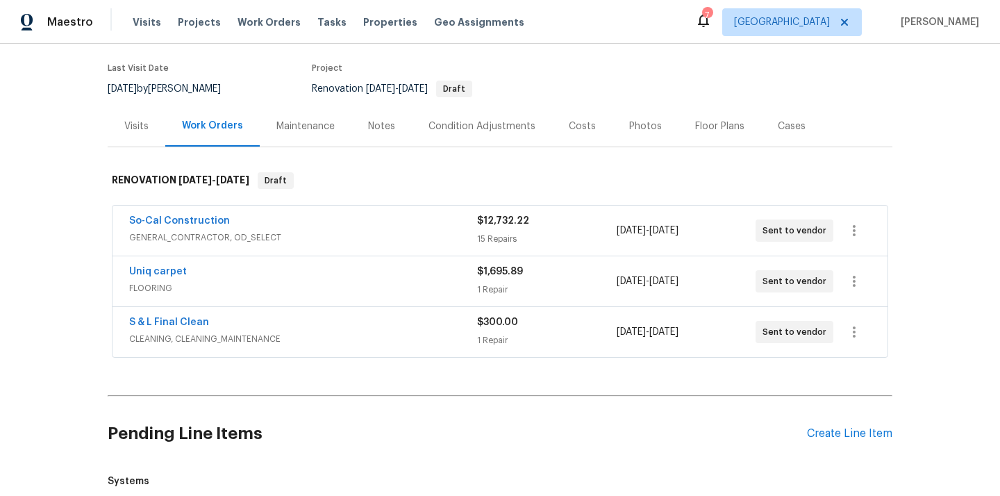
scroll to position [143, 0]
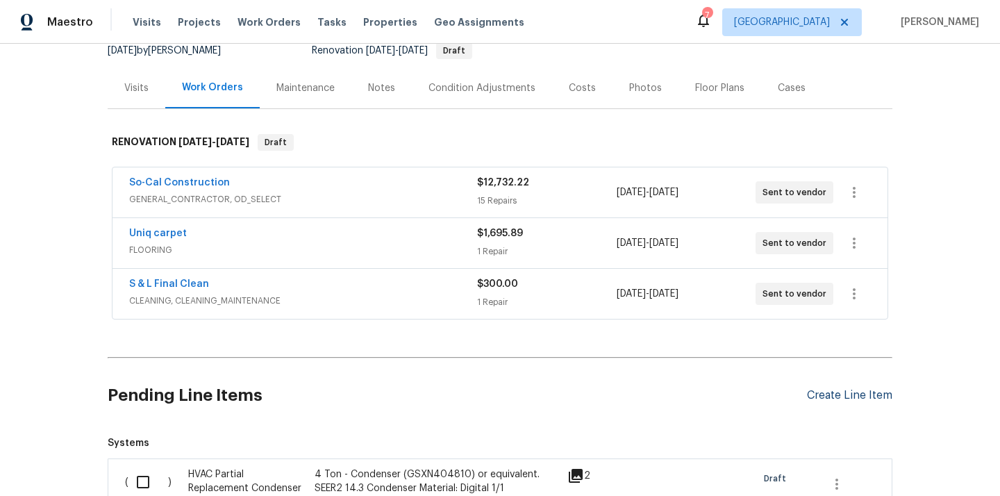
click at [829, 398] on div "Create Line Item" at bounding box center [849, 395] width 85 height 13
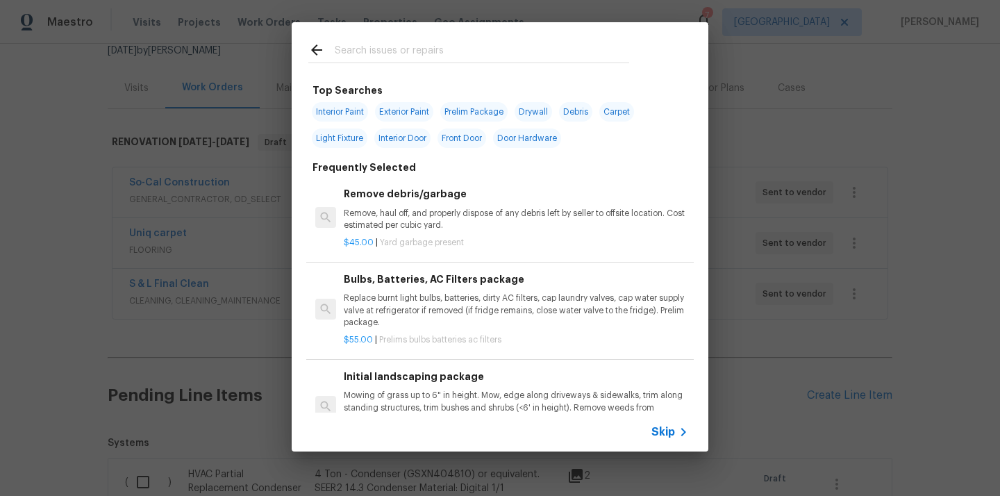
click at [500, 59] on input "text" at bounding box center [482, 52] width 294 height 21
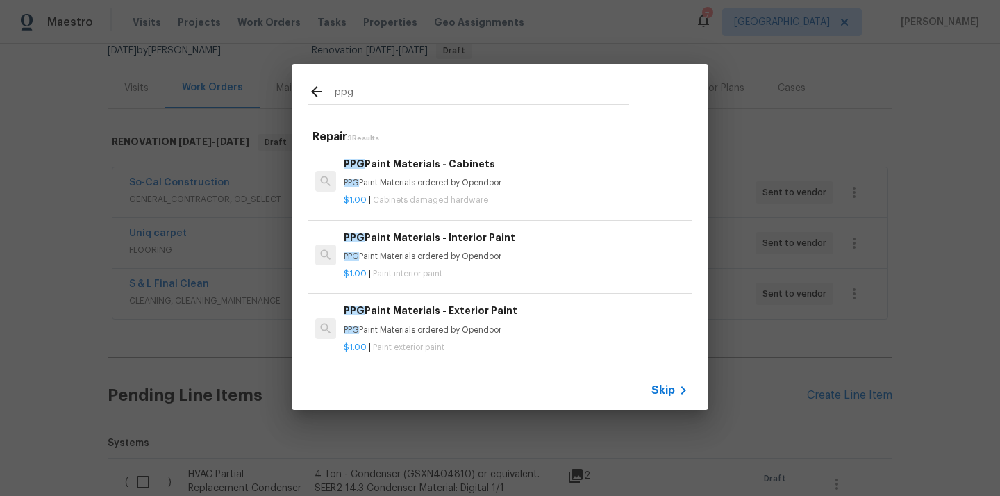
type input "ppg"
click at [420, 175] on div "PPG Paint Materials - Cabinets PPG Paint Materials ordered by Opendoor" at bounding box center [516, 172] width 344 height 33
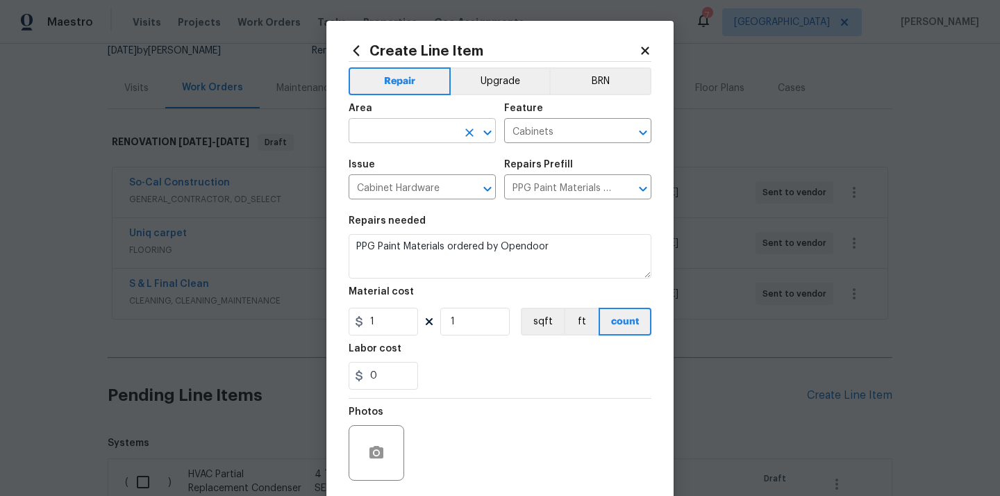
click at [417, 134] on input "text" at bounding box center [402, 132] width 108 height 22
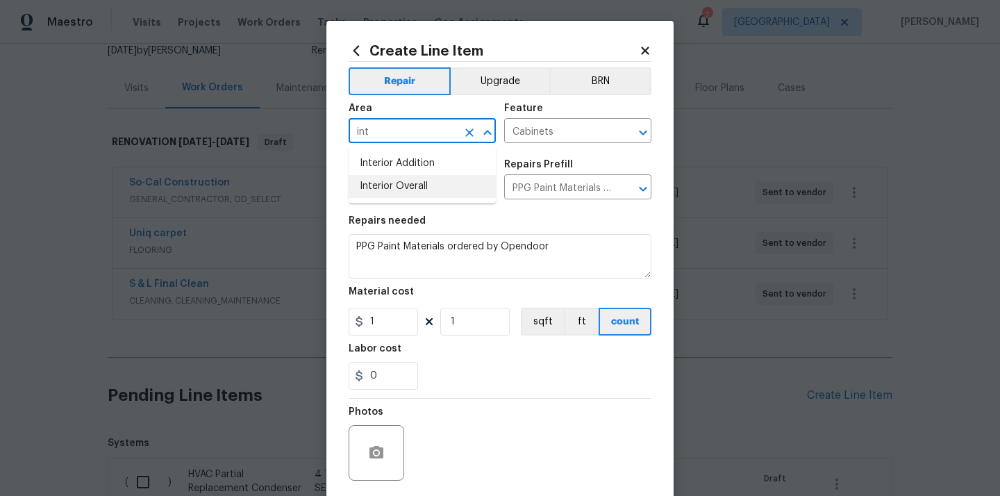
click at [394, 193] on li "Interior Overall" at bounding box center [421, 186] width 147 height 23
type input "Interior Overall"
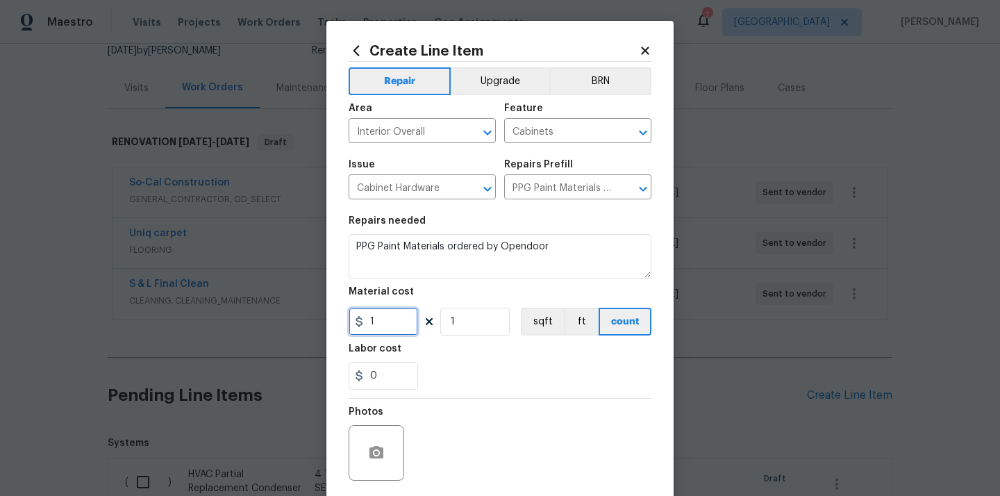
drag, startPoint x: 389, startPoint y: 326, endPoint x: 319, endPoint y: 323, distance: 69.4
click at [323, 323] on div "Create Line Item Repair Upgrade BRN Area Interior Overall ​ Feature Cabinets ​ …" at bounding box center [500, 248] width 1000 height 496
paste input "398.84"
type input "398.84"
click at [488, 383] on div "0" at bounding box center [499, 376] width 303 height 28
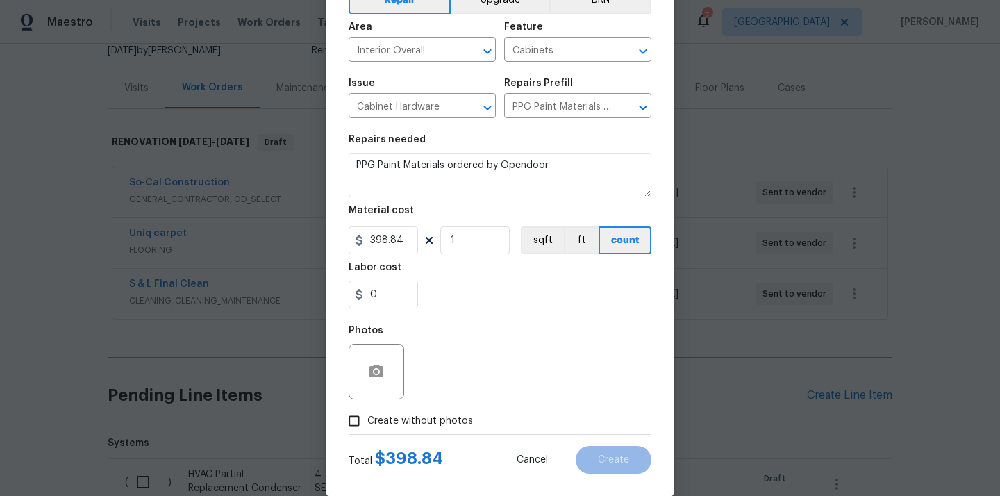
scroll to position [103, 0]
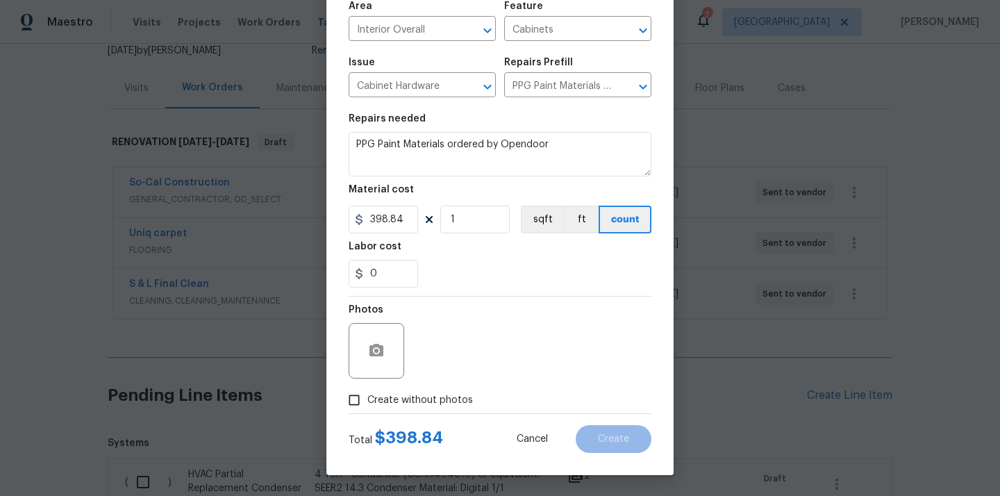
click at [431, 393] on span "Create without photos" at bounding box center [420, 400] width 106 height 15
click at [367, 393] on input "Create without photos" at bounding box center [354, 400] width 26 height 26
checkbox input "true"
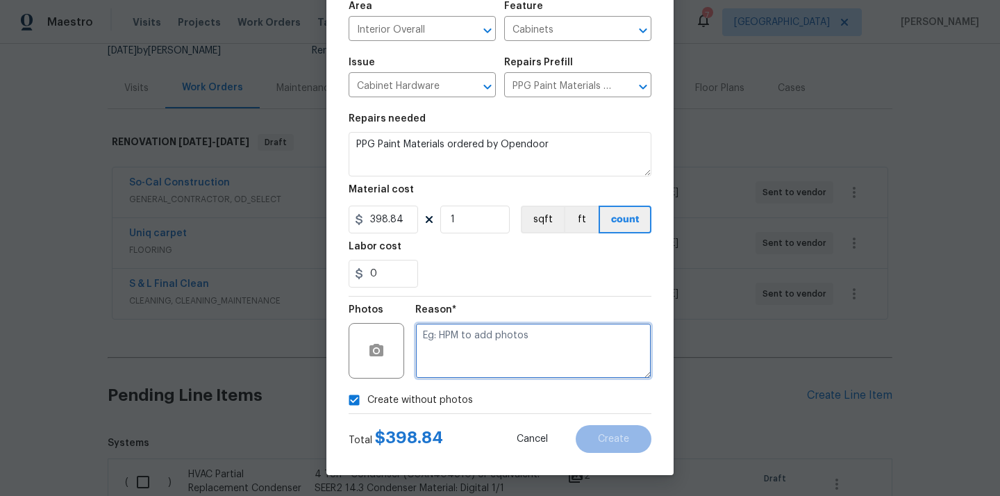
click at [446, 355] on textarea at bounding box center [533, 351] width 236 height 56
type textarea "N/A"
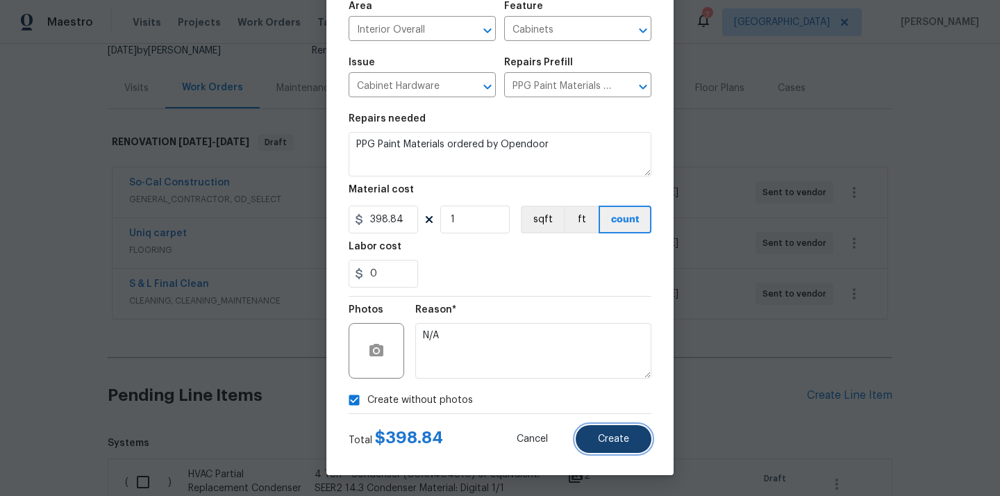
click at [600, 444] on button "Create" at bounding box center [613, 439] width 76 height 28
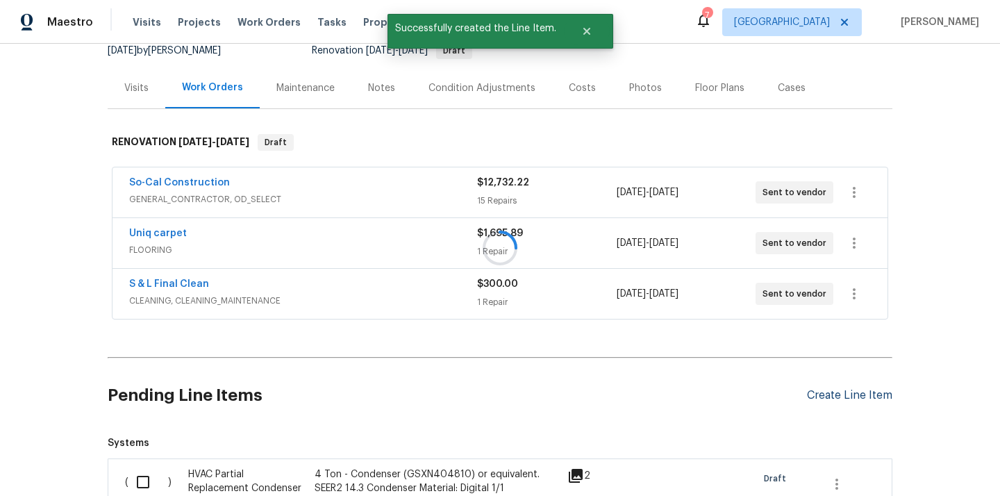
click at [831, 399] on div at bounding box center [500, 248] width 1000 height 496
click at [851, 398] on div "Create Line Item" at bounding box center [849, 395] width 85 height 13
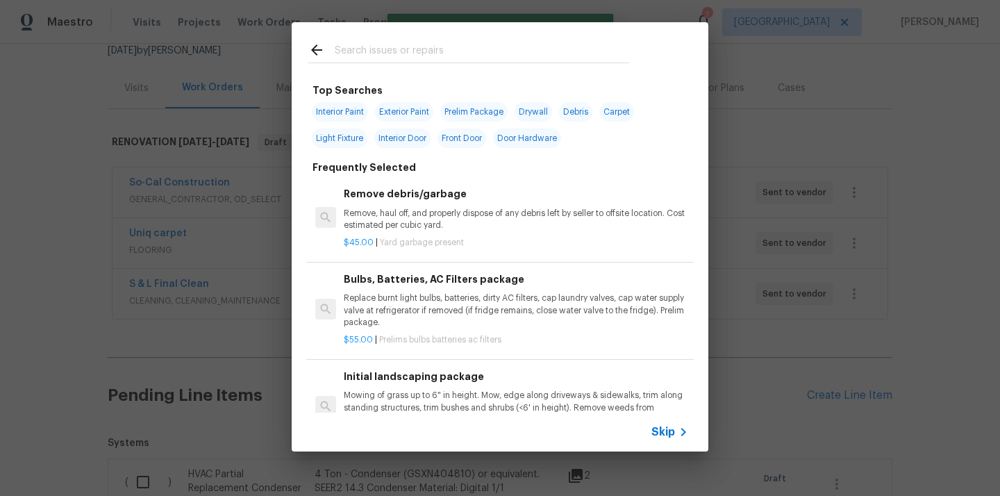
click at [445, 58] on input "text" at bounding box center [482, 52] width 294 height 21
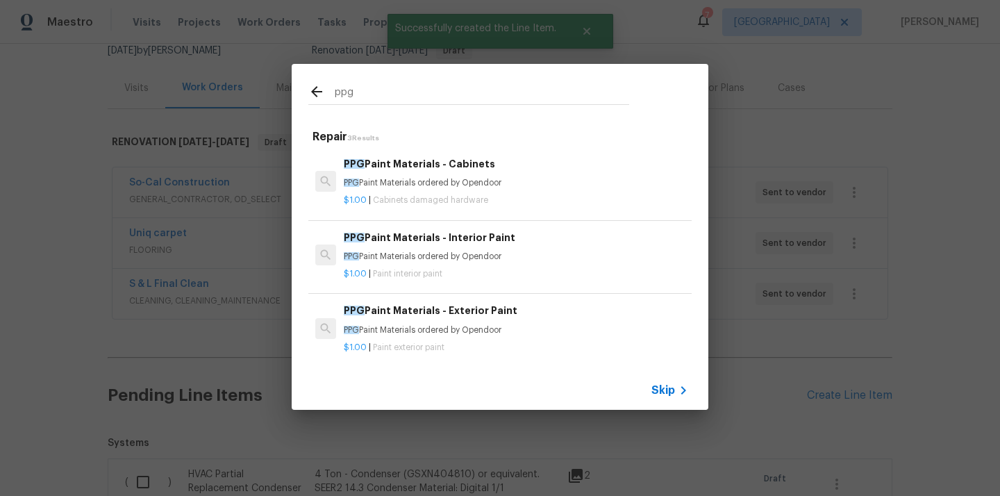
type input "ppg"
click at [409, 243] on h6 "PPG Paint Materials - Interior Paint" at bounding box center [516, 237] width 344 height 15
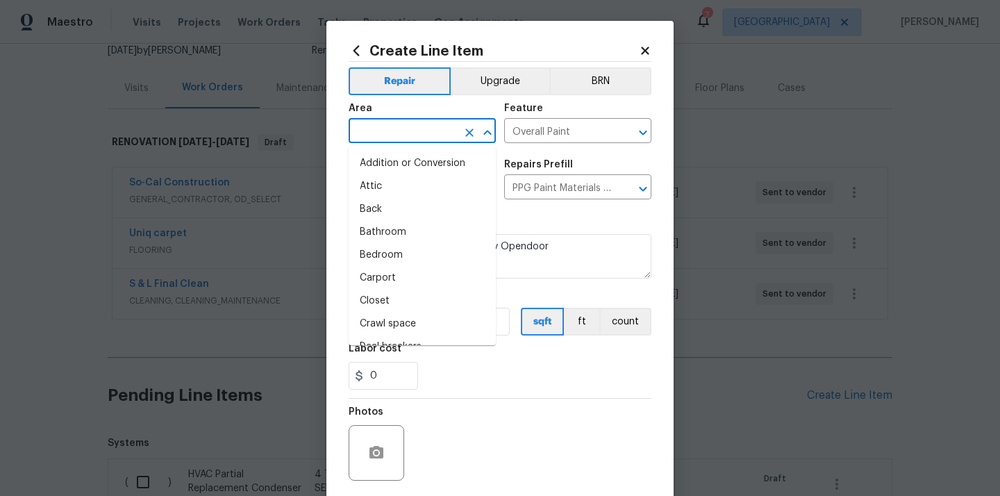
click at [412, 136] on input "text" at bounding box center [402, 132] width 108 height 22
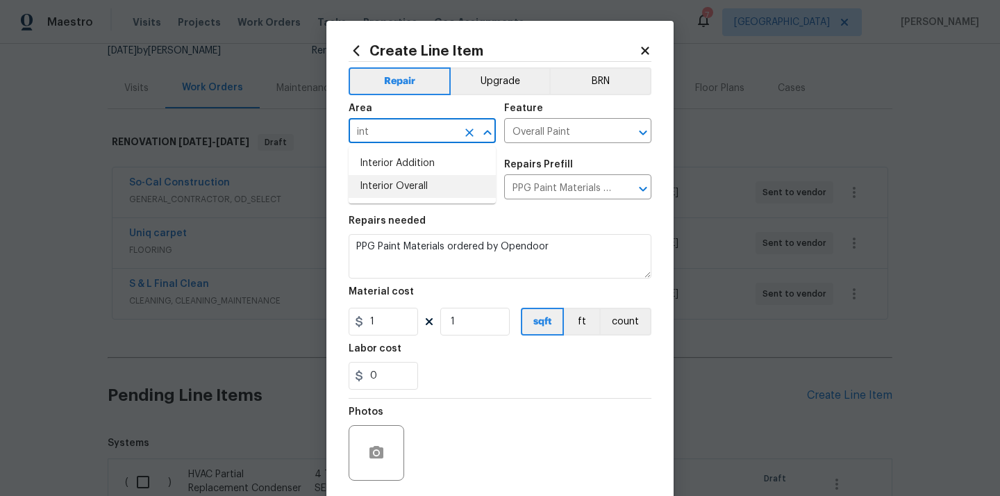
click at [391, 185] on li "Interior Overall" at bounding box center [421, 186] width 147 height 23
type input "Interior Overall"
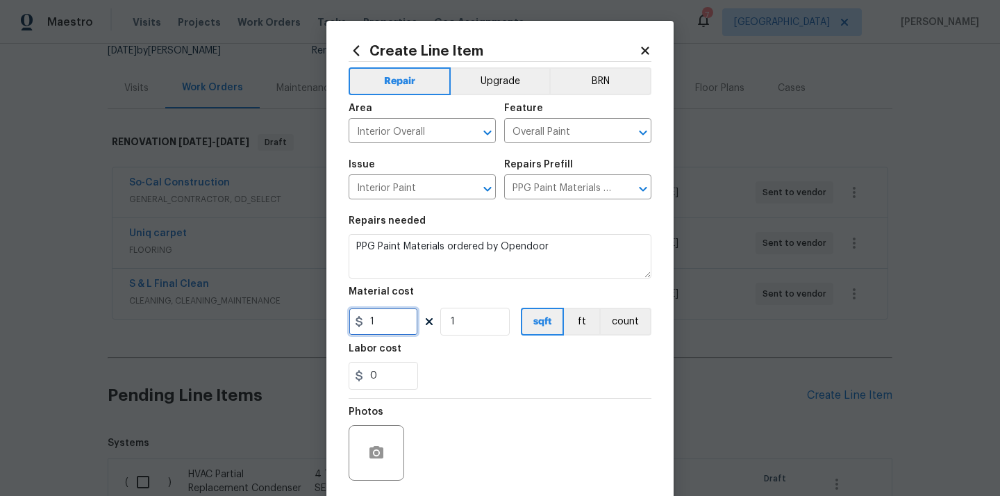
drag, startPoint x: 384, startPoint y: 323, endPoint x: 319, endPoint y: 322, distance: 64.6
click at [319, 322] on div "Create Line Item Repair Upgrade BRN Area Interior Overall ​ Feature Overall Pai…" at bounding box center [500, 248] width 1000 height 496
paste input "447.35"
type input "447.35"
click at [505, 350] on div "Labor cost" at bounding box center [499, 353] width 303 height 18
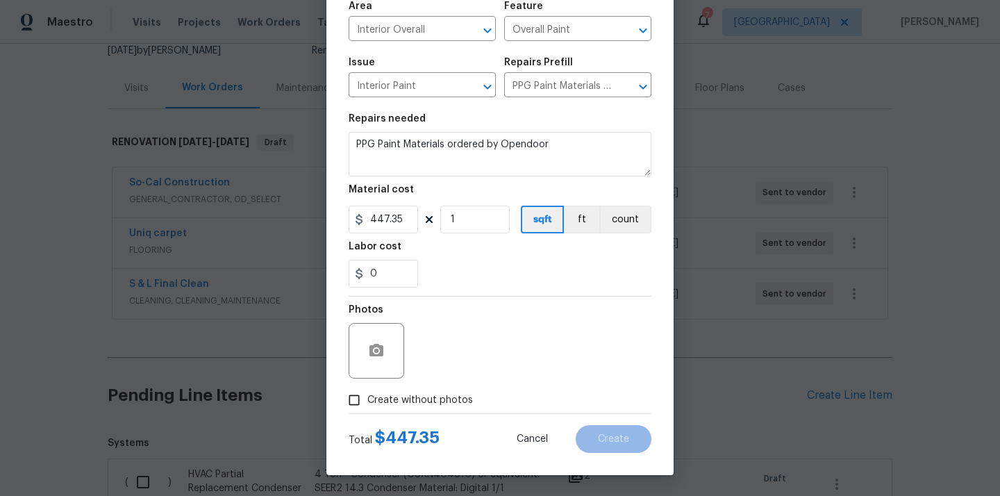
click at [471, 379] on div "Photos" at bounding box center [499, 341] width 303 height 90
click at [456, 396] on span "Create without photos" at bounding box center [420, 400] width 106 height 15
click at [367, 396] on input "Create without photos" at bounding box center [354, 400] width 26 height 26
checkbox input "true"
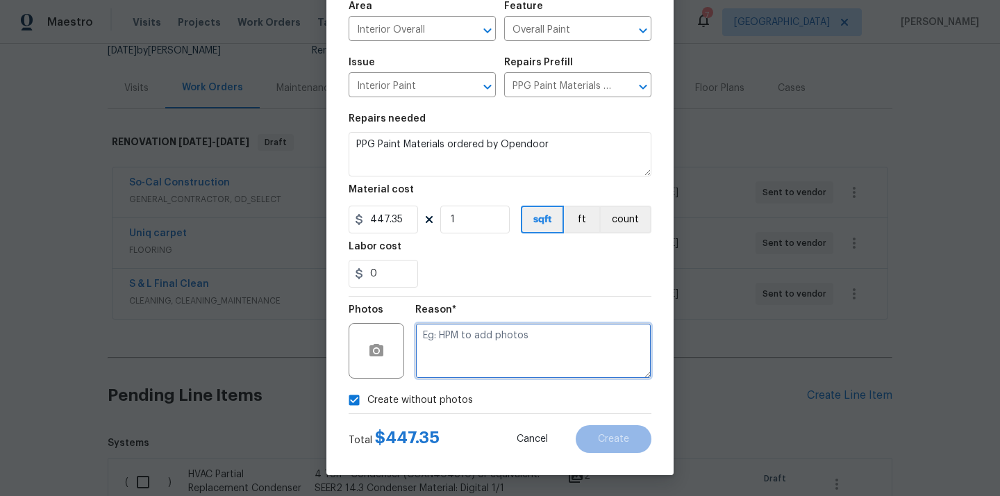
click at [462, 371] on textarea at bounding box center [533, 351] width 236 height 56
type textarea "N/A"
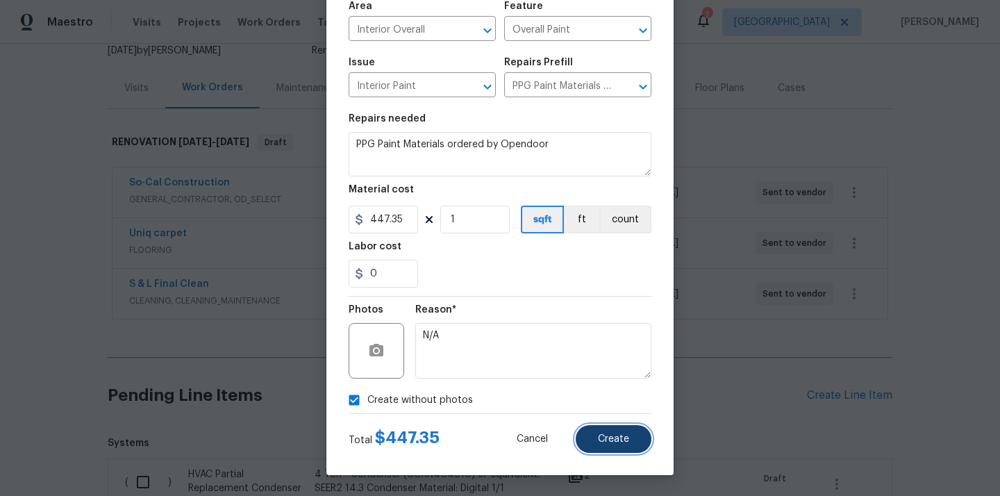
click at [630, 432] on button "Create" at bounding box center [613, 439] width 76 height 28
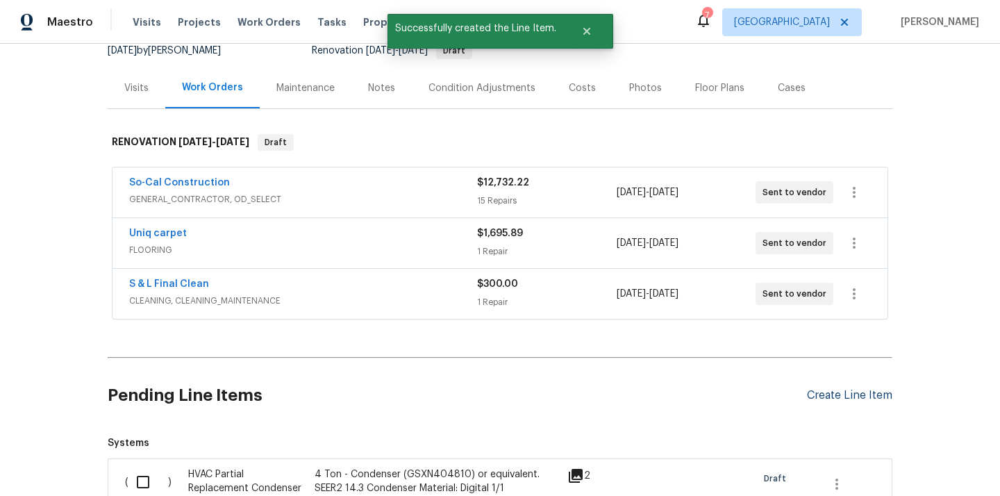
click at [864, 396] on div "Create Line Item" at bounding box center [849, 395] width 85 height 13
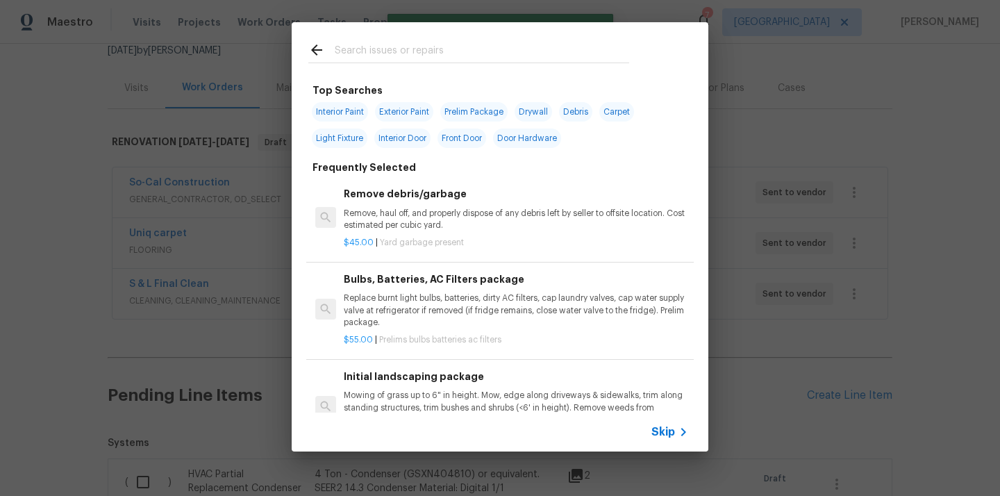
click at [439, 48] on input "text" at bounding box center [482, 52] width 294 height 21
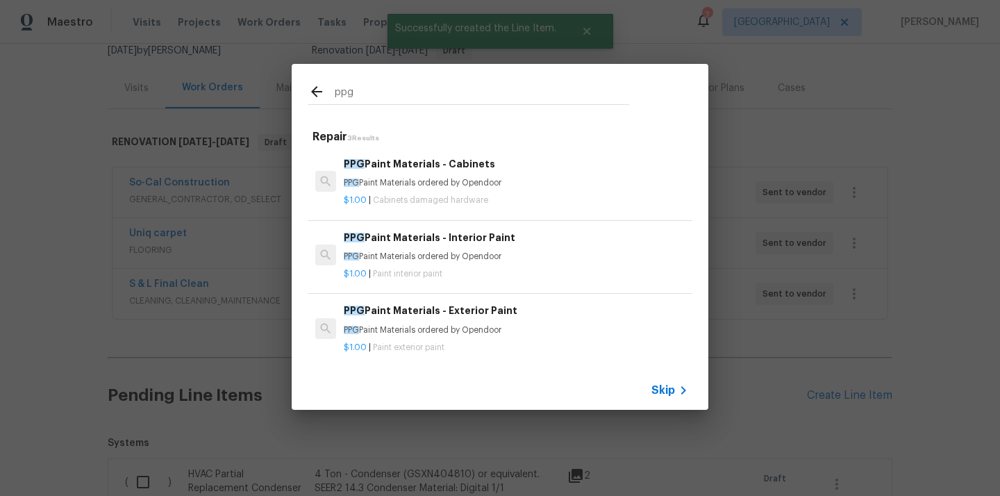
type input "ppg"
click at [466, 332] on p "PPG Paint Materials ordered by Opendoor" at bounding box center [516, 330] width 344 height 12
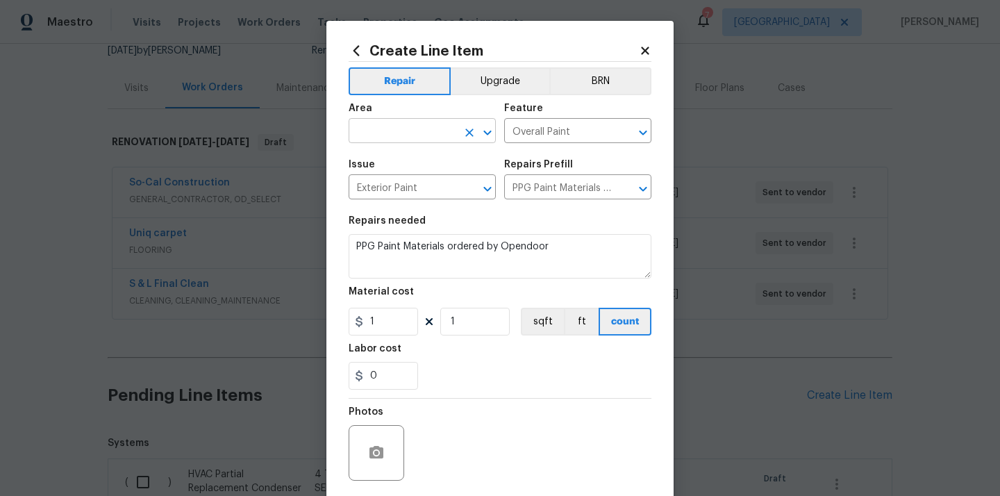
click at [438, 136] on input "text" at bounding box center [402, 132] width 108 height 22
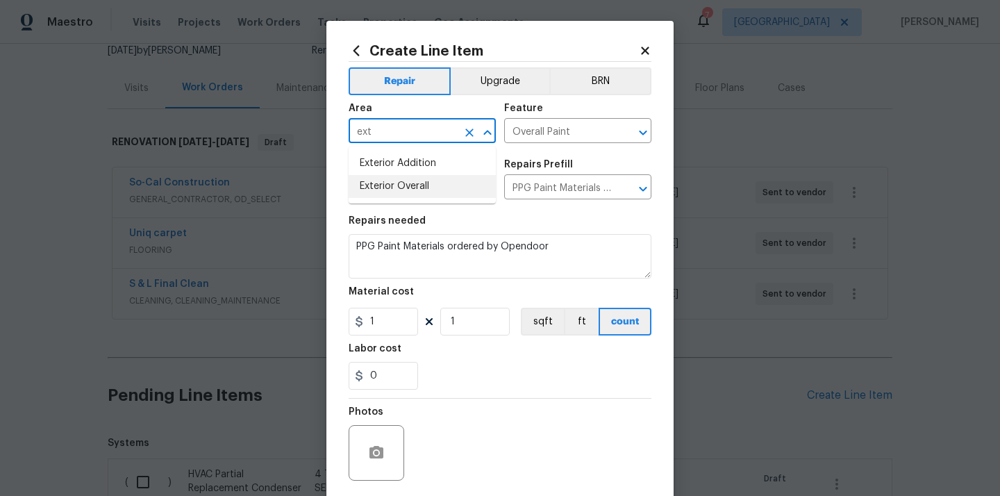
click at [399, 187] on li "Exterior Overall" at bounding box center [421, 186] width 147 height 23
type input "Exterior Overall"
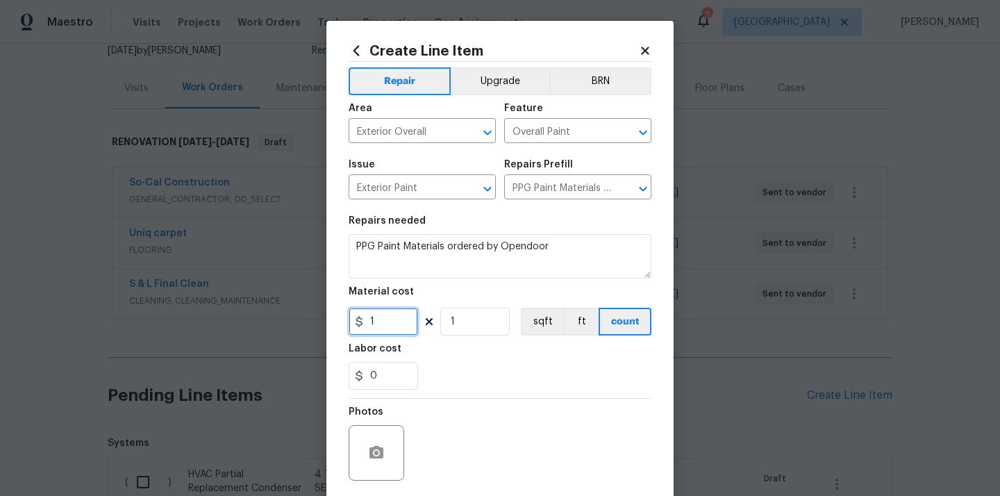
drag, startPoint x: 386, startPoint y: 321, endPoint x: 328, endPoint y: 326, distance: 58.5
click at [328, 326] on div "Create Line Item Repair Upgrade BRN Area Exterior Overall ​ Feature Overall Pai…" at bounding box center [499, 299] width 347 height 556
paste input "635.36"
type input "635.36"
click at [440, 364] on div "0" at bounding box center [499, 376] width 303 height 28
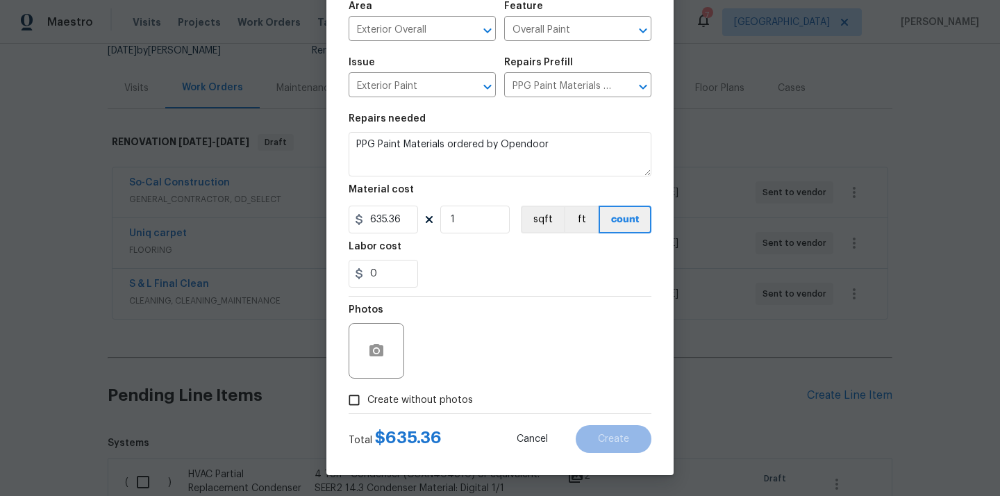
click at [428, 391] on label "Create without photos" at bounding box center [407, 400] width 132 height 26
click at [367, 391] on input "Create without photos" at bounding box center [354, 400] width 26 height 26
checkbox input "true"
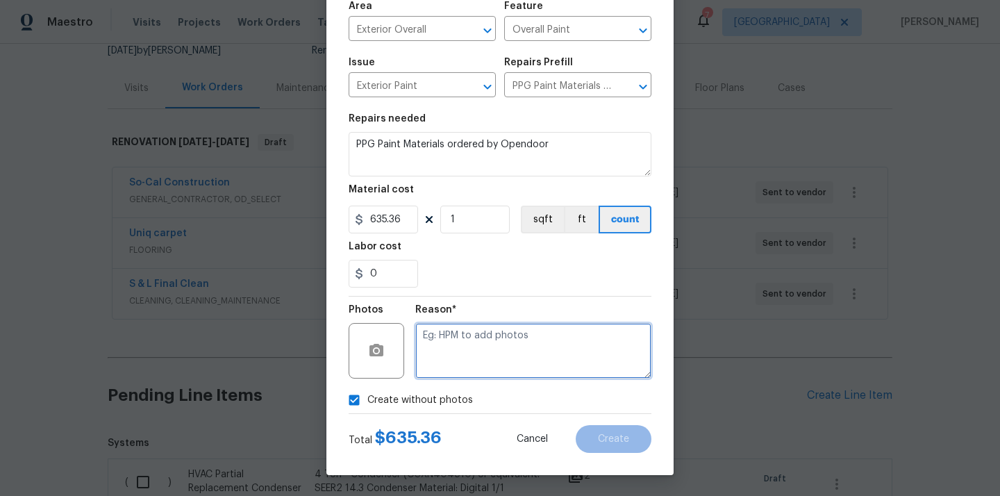
click at [446, 360] on textarea at bounding box center [533, 351] width 236 height 56
type textarea "N/A"
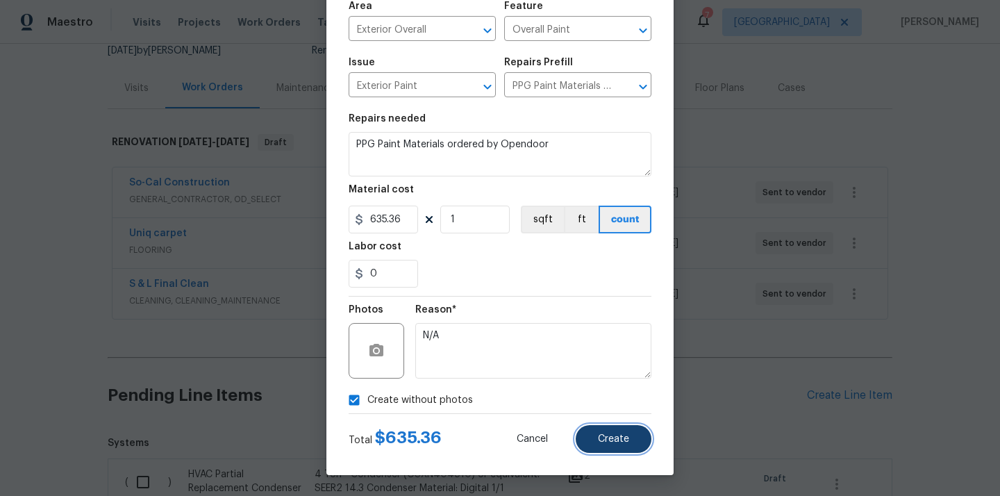
click at [596, 431] on button "Create" at bounding box center [613, 439] width 76 height 28
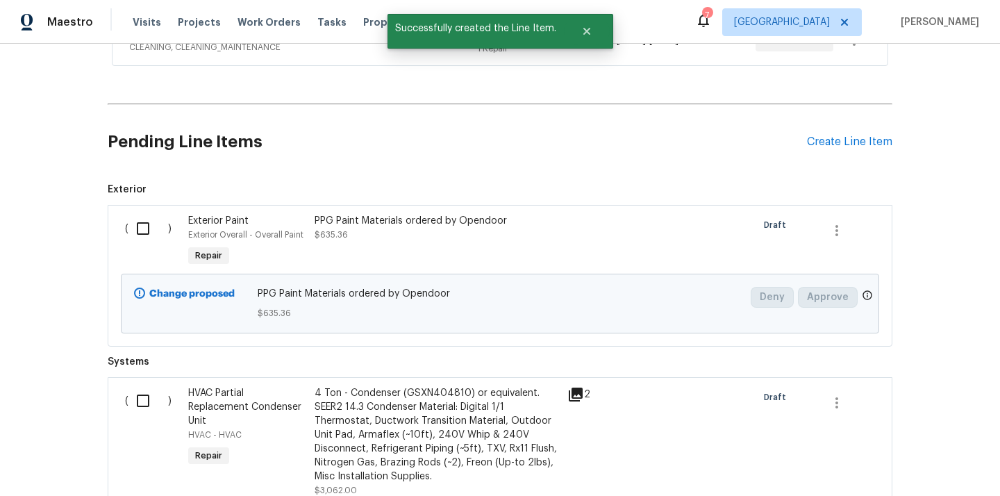
click at [134, 231] on input "checkbox" at bounding box center [148, 228] width 40 height 29
checkbox input "true"
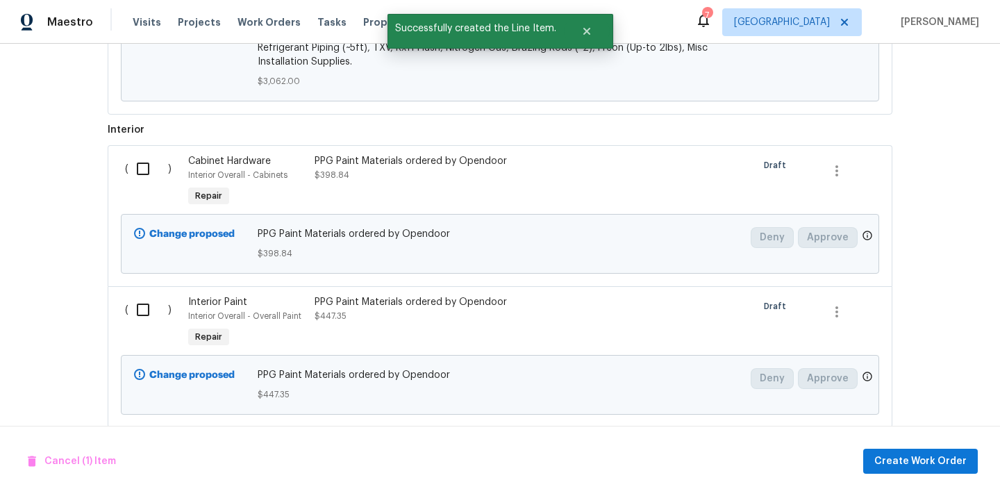
scroll to position [925, 0]
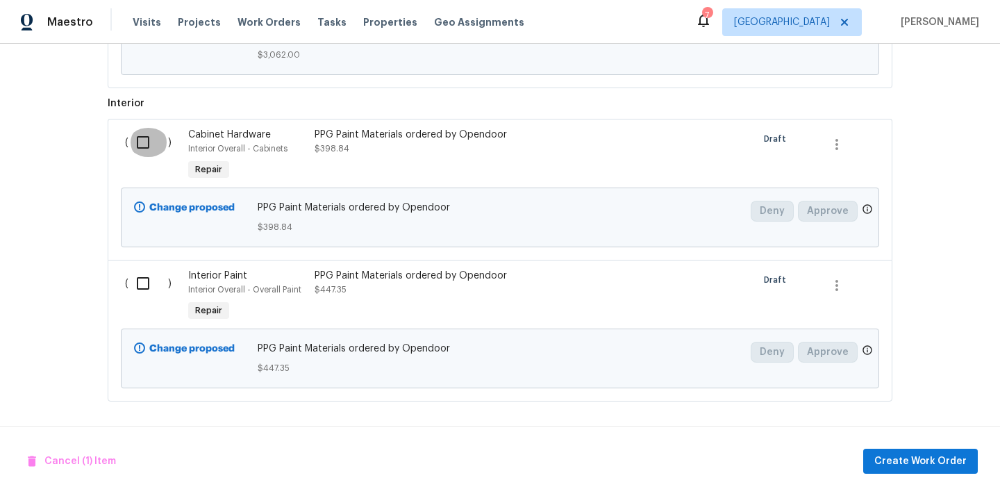
click at [130, 147] on input "checkbox" at bounding box center [148, 142] width 40 height 29
checkbox input "true"
click at [139, 280] on input "checkbox" at bounding box center [148, 283] width 40 height 29
checkbox input "true"
click at [935, 457] on span "Create Work Order" at bounding box center [920, 461] width 92 height 17
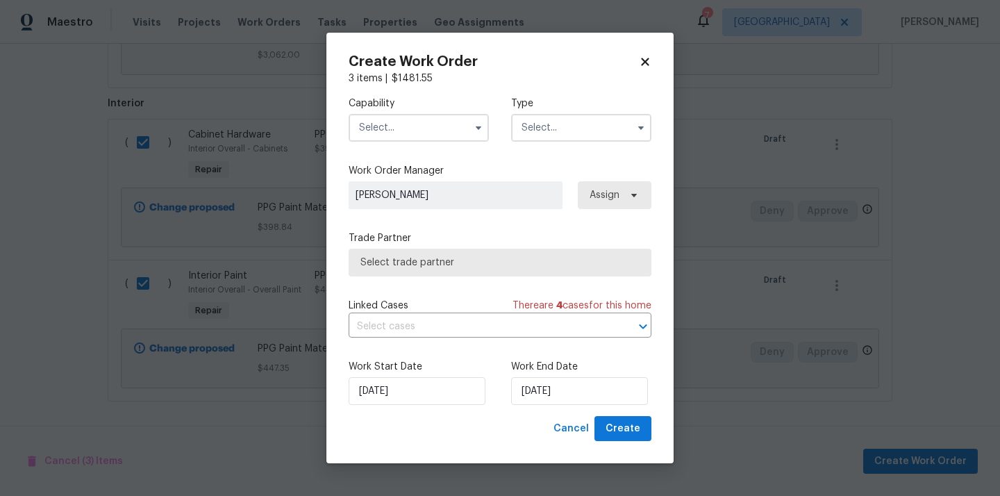
click at [421, 126] on input "text" at bounding box center [418, 128] width 140 height 28
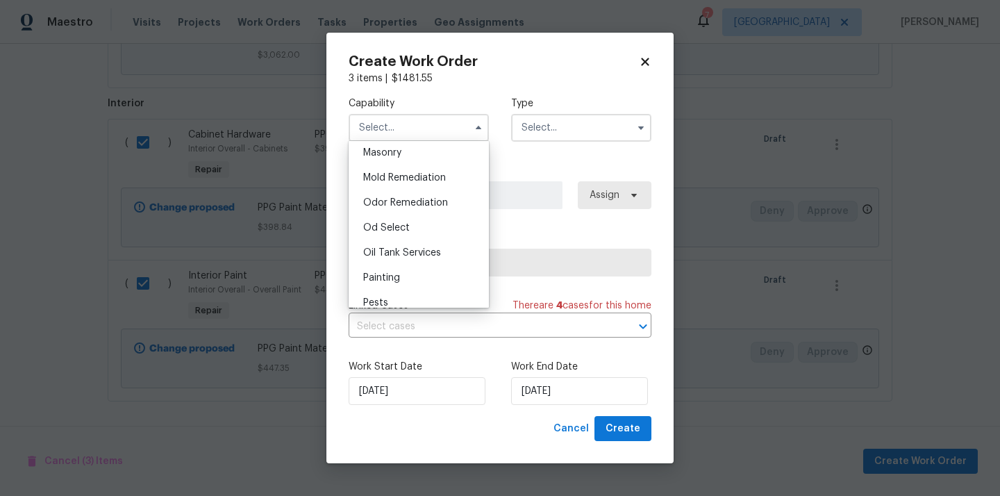
scroll to position [1047, 0]
click at [422, 272] on div "Painting" at bounding box center [418, 276] width 133 height 25
type input "Painting"
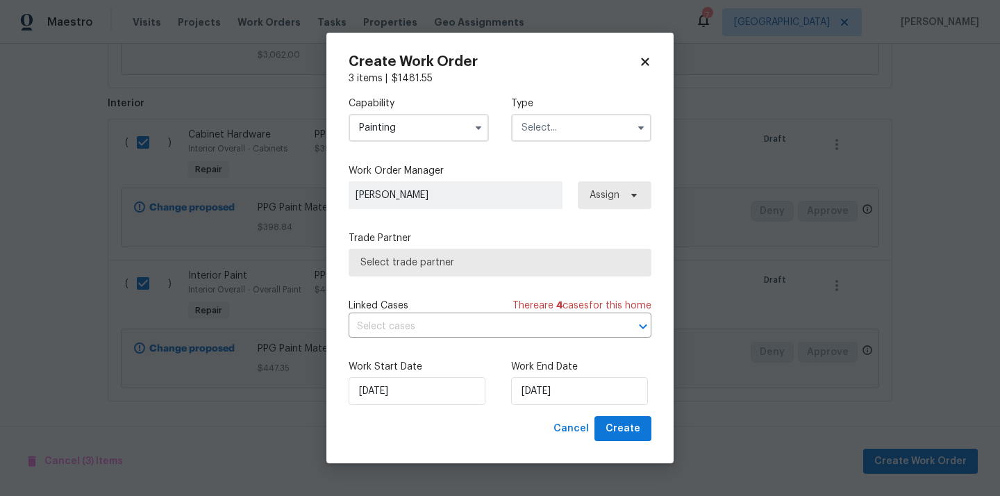
click at [596, 106] on label "Type" at bounding box center [581, 103] width 140 height 14
click at [583, 120] on input "text" at bounding box center [581, 128] width 140 height 28
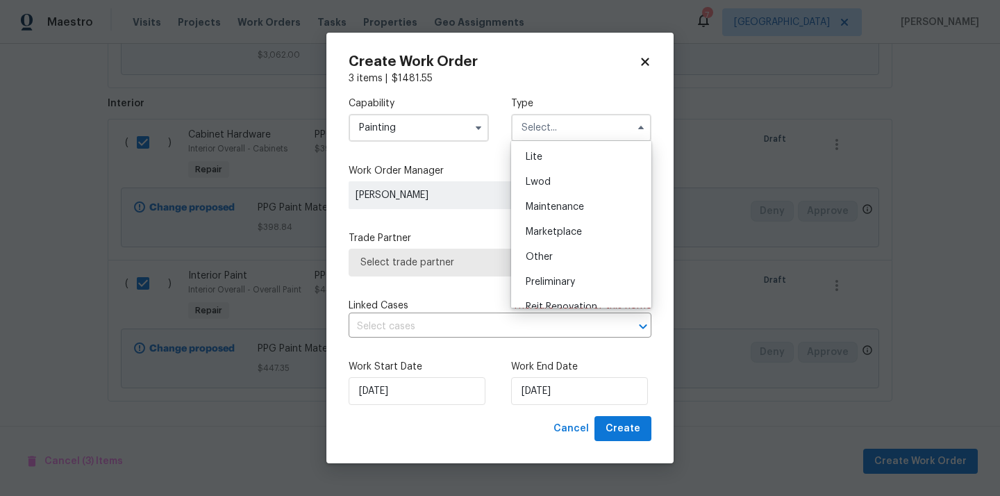
scroll to position [315, 0]
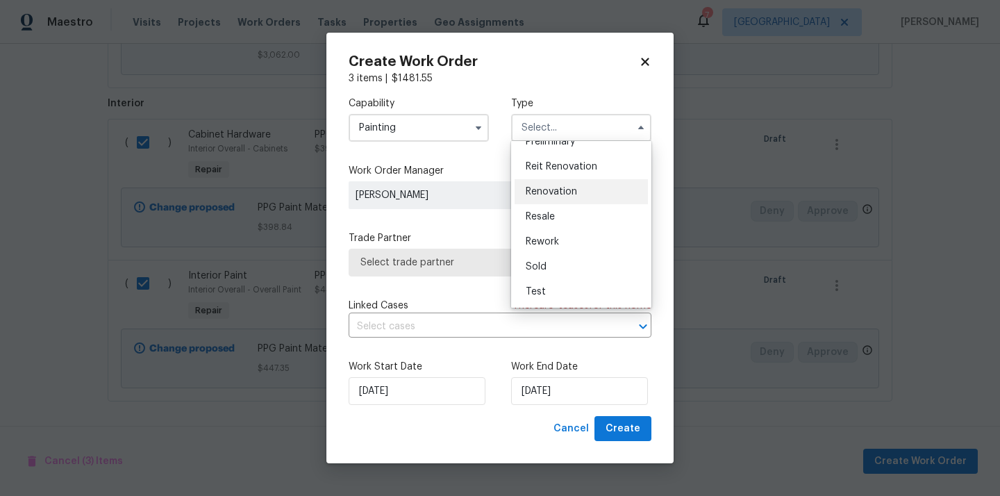
click at [568, 185] on div "Renovation" at bounding box center [580, 191] width 133 height 25
type input "Renovation"
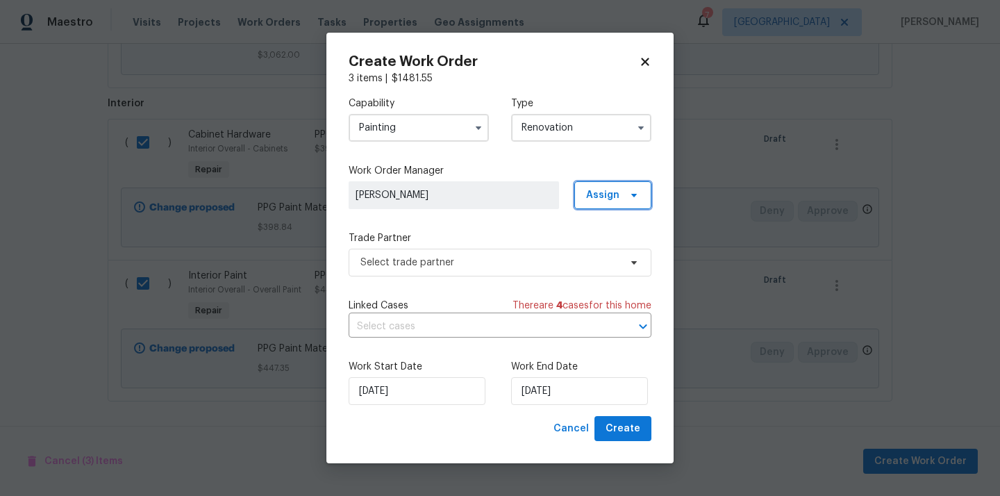
click at [639, 200] on span "Assign" at bounding box center [612, 195] width 77 height 28
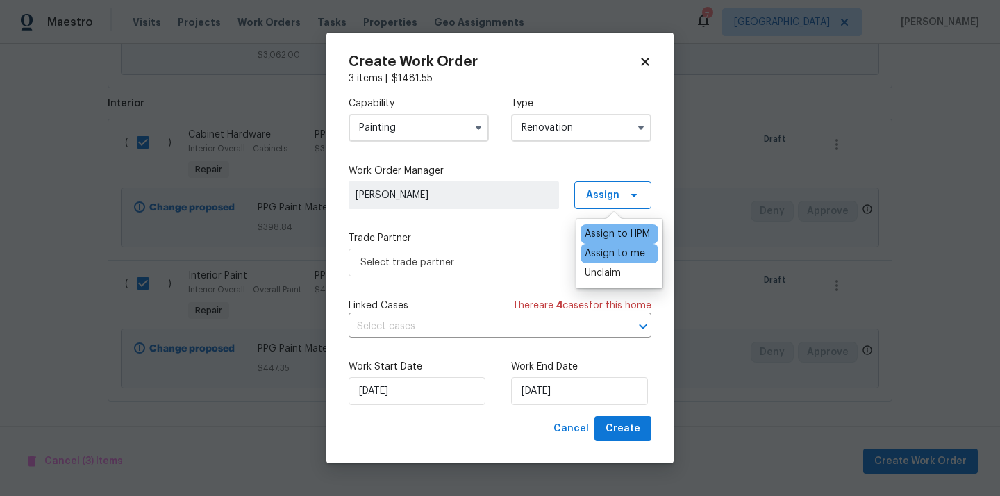
click at [614, 262] on div "Assign to me" at bounding box center [619, 253] width 78 height 19
click at [611, 250] on div "Assign to me" at bounding box center [614, 253] width 60 height 14
click at [512, 267] on span "Select trade partner" at bounding box center [489, 262] width 259 height 14
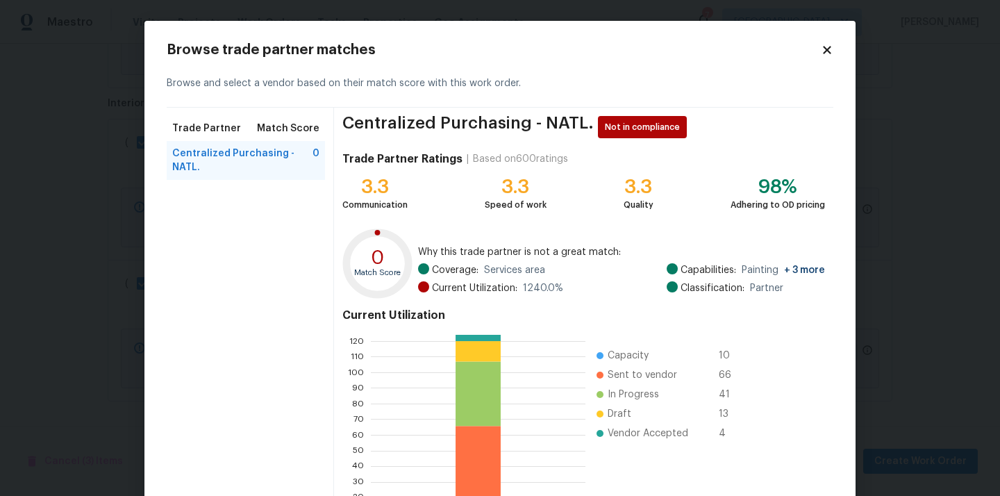
scroll to position [117, 0]
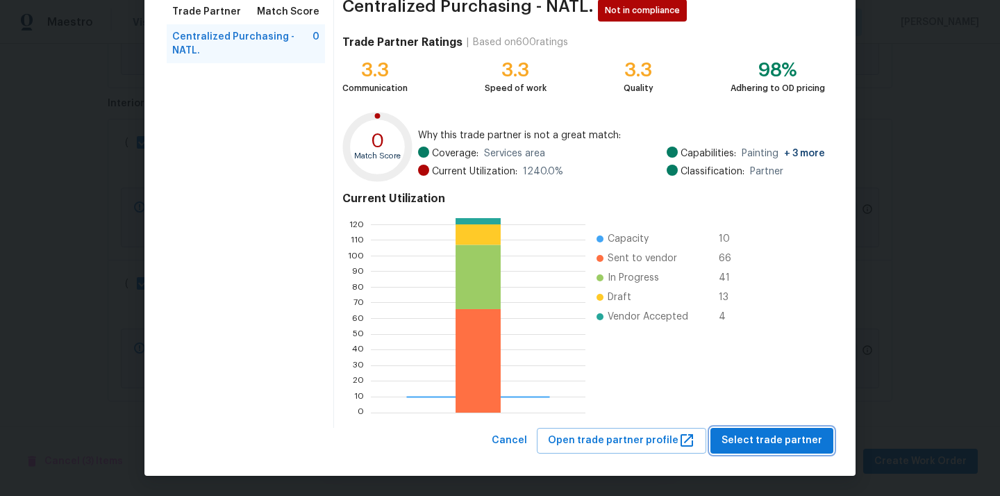
click at [752, 439] on span "Select trade partner" at bounding box center [771, 440] width 101 height 17
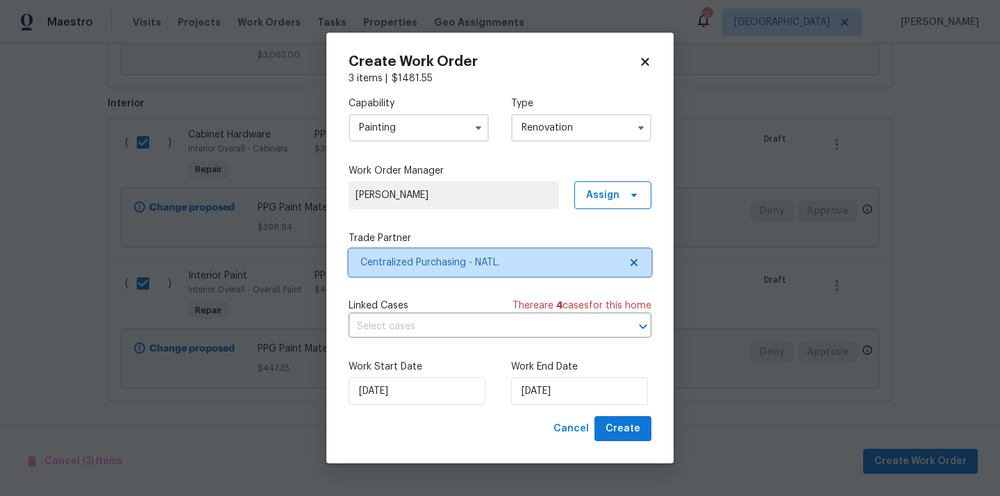
scroll to position [0, 0]
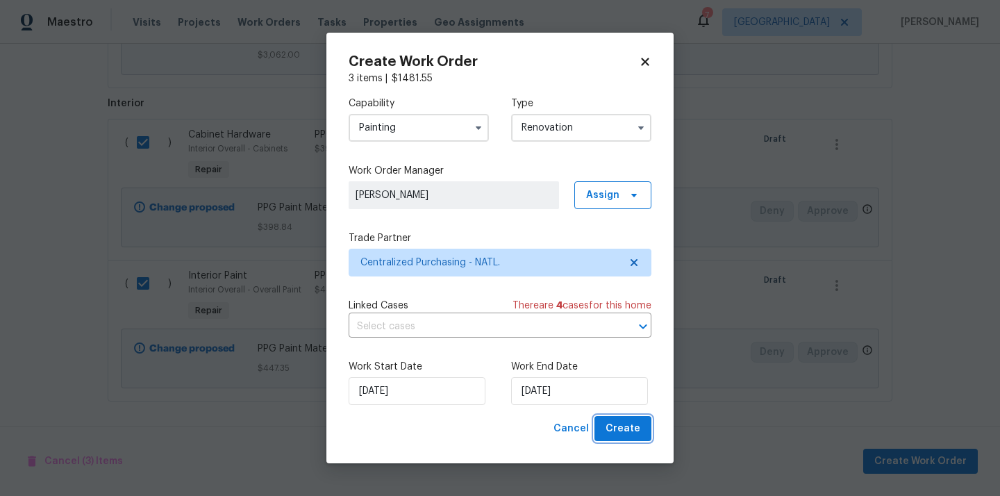
click at [640, 433] on button "Create" at bounding box center [622, 429] width 57 height 26
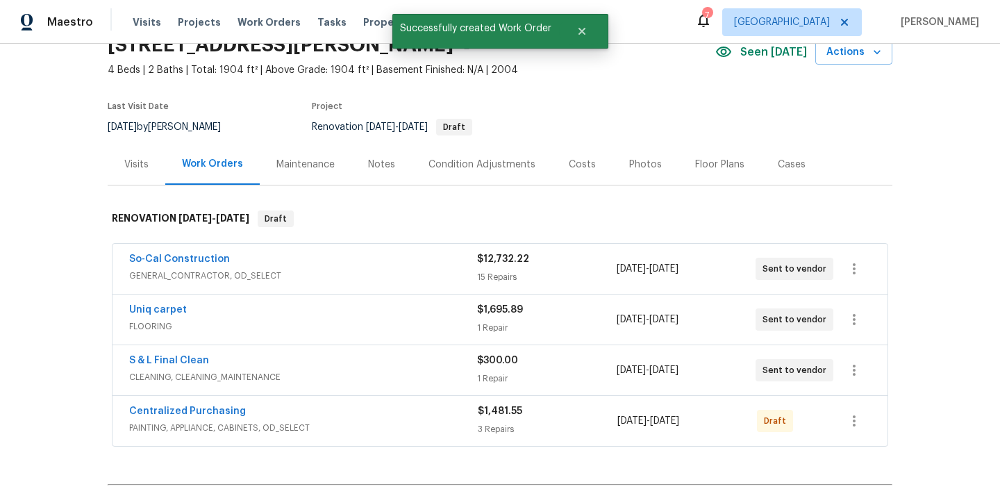
scroll to position [251, 0]
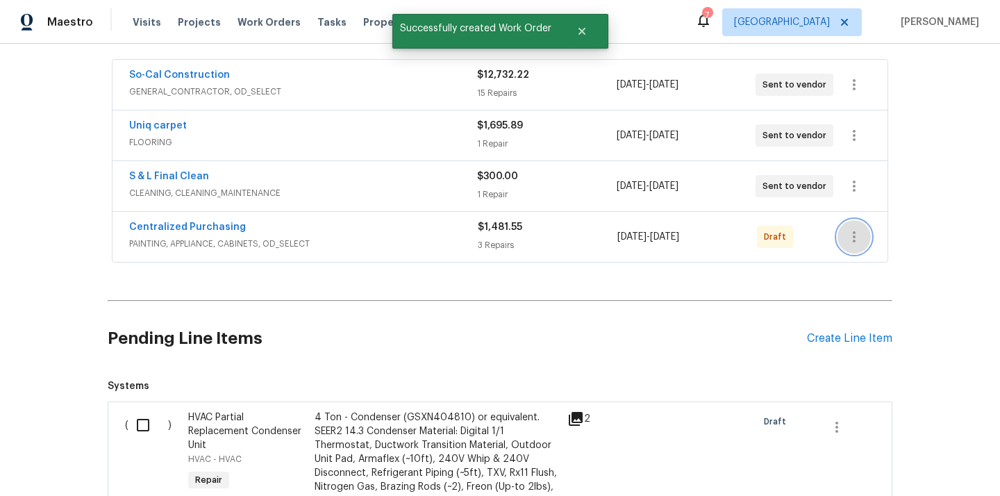
click at [854, 238] on icon "button" at bounding box center [853, 236] width 17 height 17
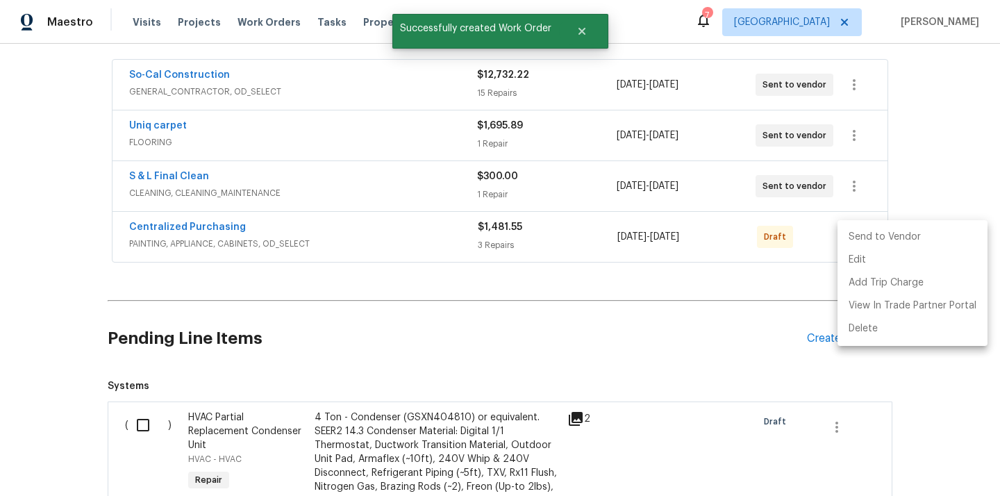
click at [862, 226] on li "Send to Vendor" at bounding box center [912, 237] width 150 height 23
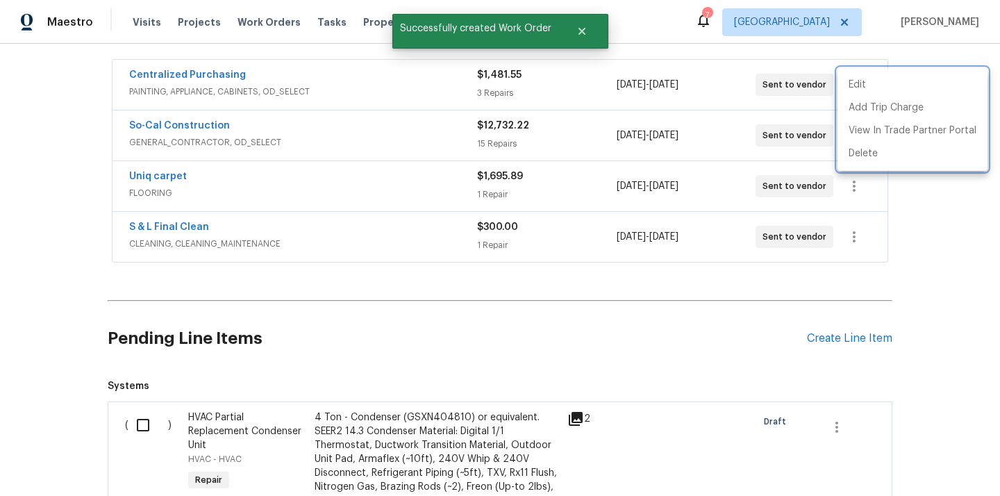
click at [252, 99] on div at bounding box center [500, 248] width 1000 height 496
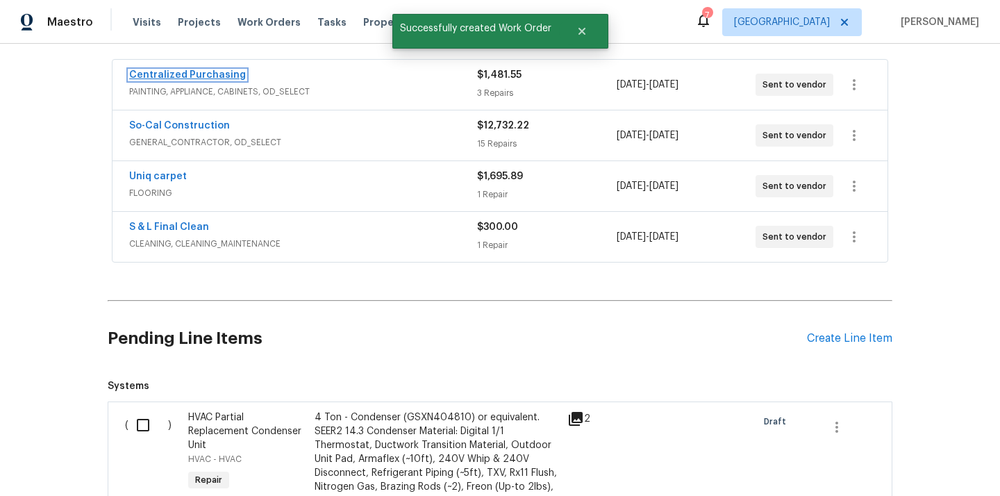
click at [197, 70] on link "Centralized Purchasing" at bounding box center [187, 75] width 117 height 10
